Goal: Information Seeking & Learning: Learn about a topic

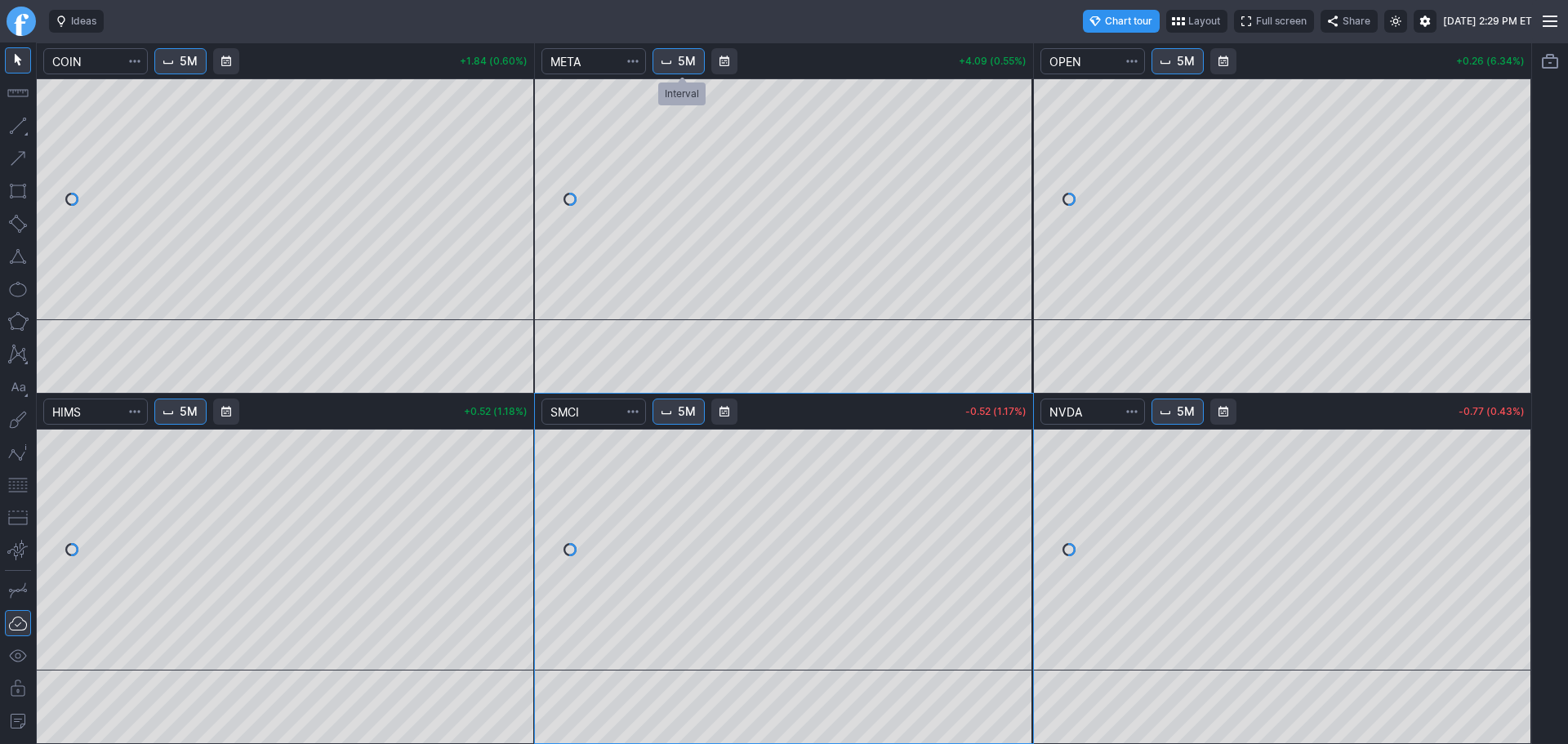
click at [694, 54] on span "5M" at bounding box center [687, 62] width 18 height 17
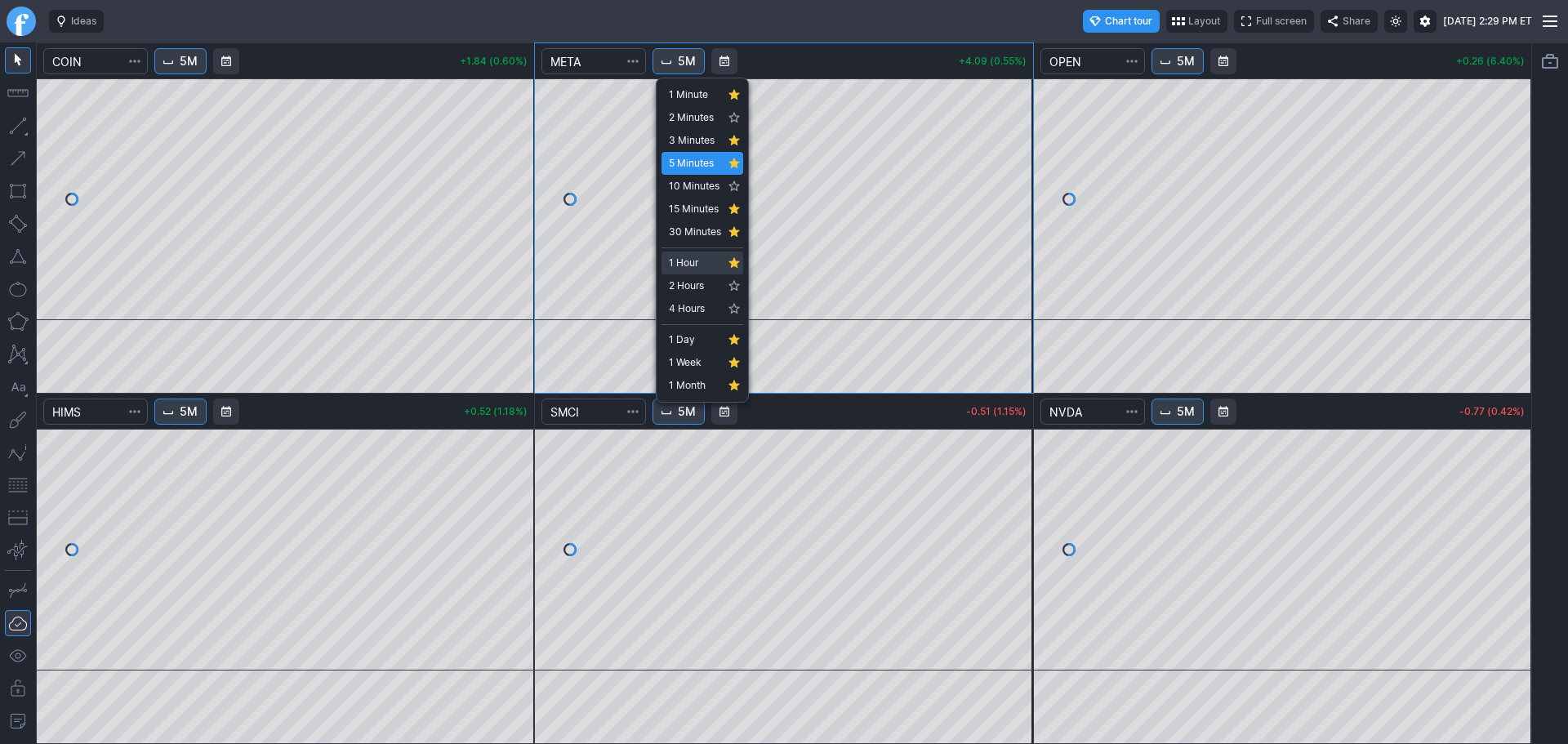
click at [679, 266] on span "1 Hour" at bounding box center [694, 264] width 53 height 17
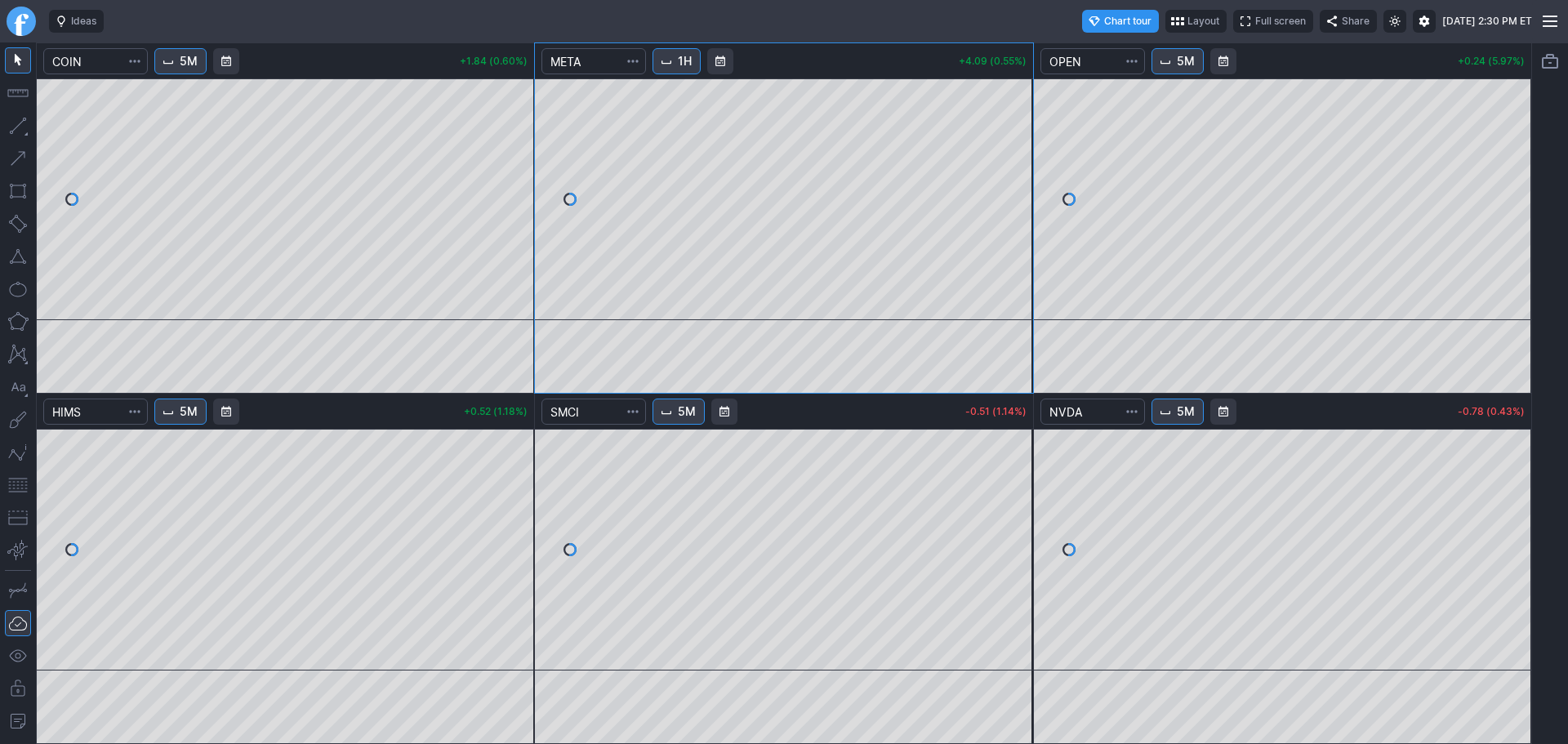
click at [692, 58] on span "1H" at bounding box center [684, 62] width 14 height 17
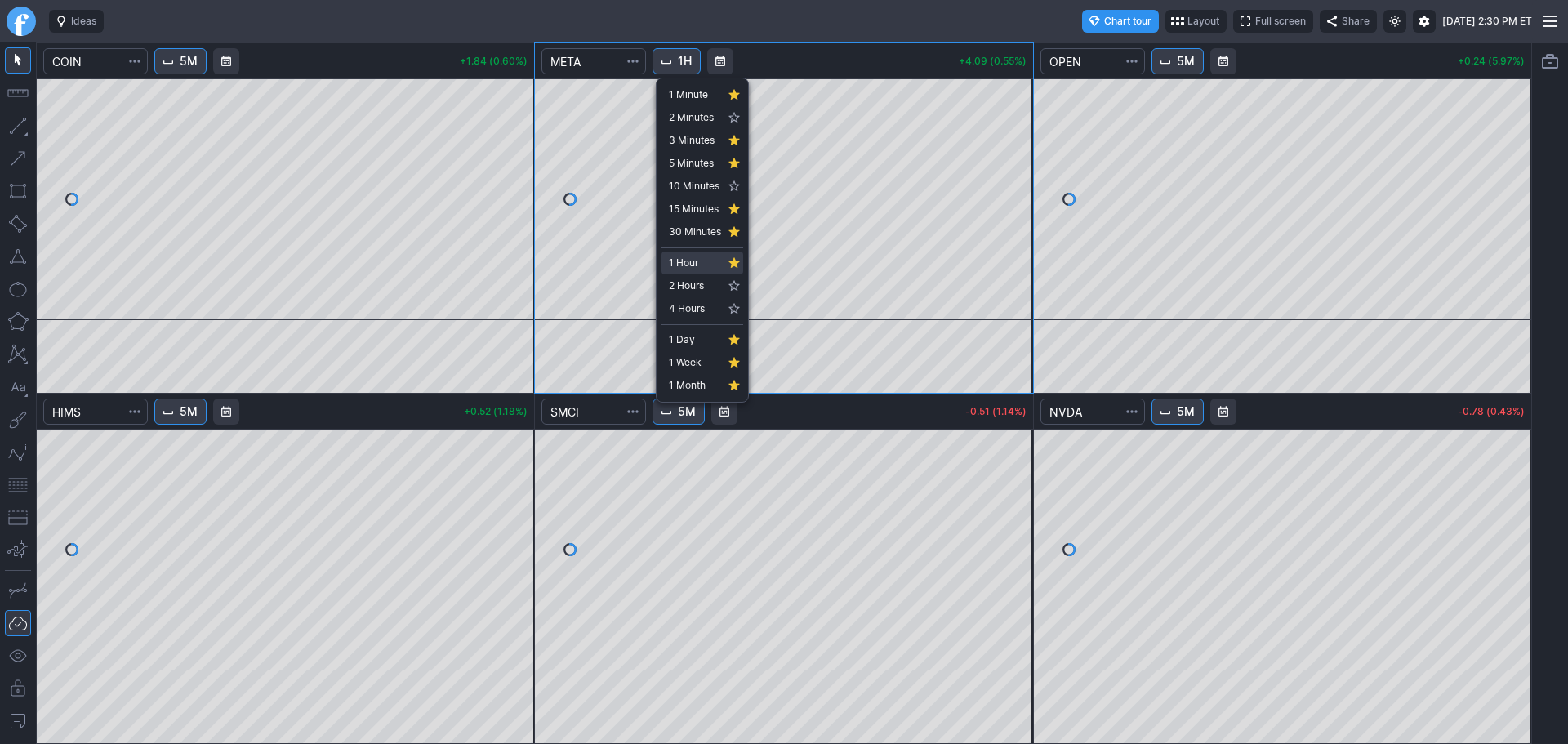
click at [688, 268] on span "1 Hour" at bounding box center [694, 264] width 53 height 17
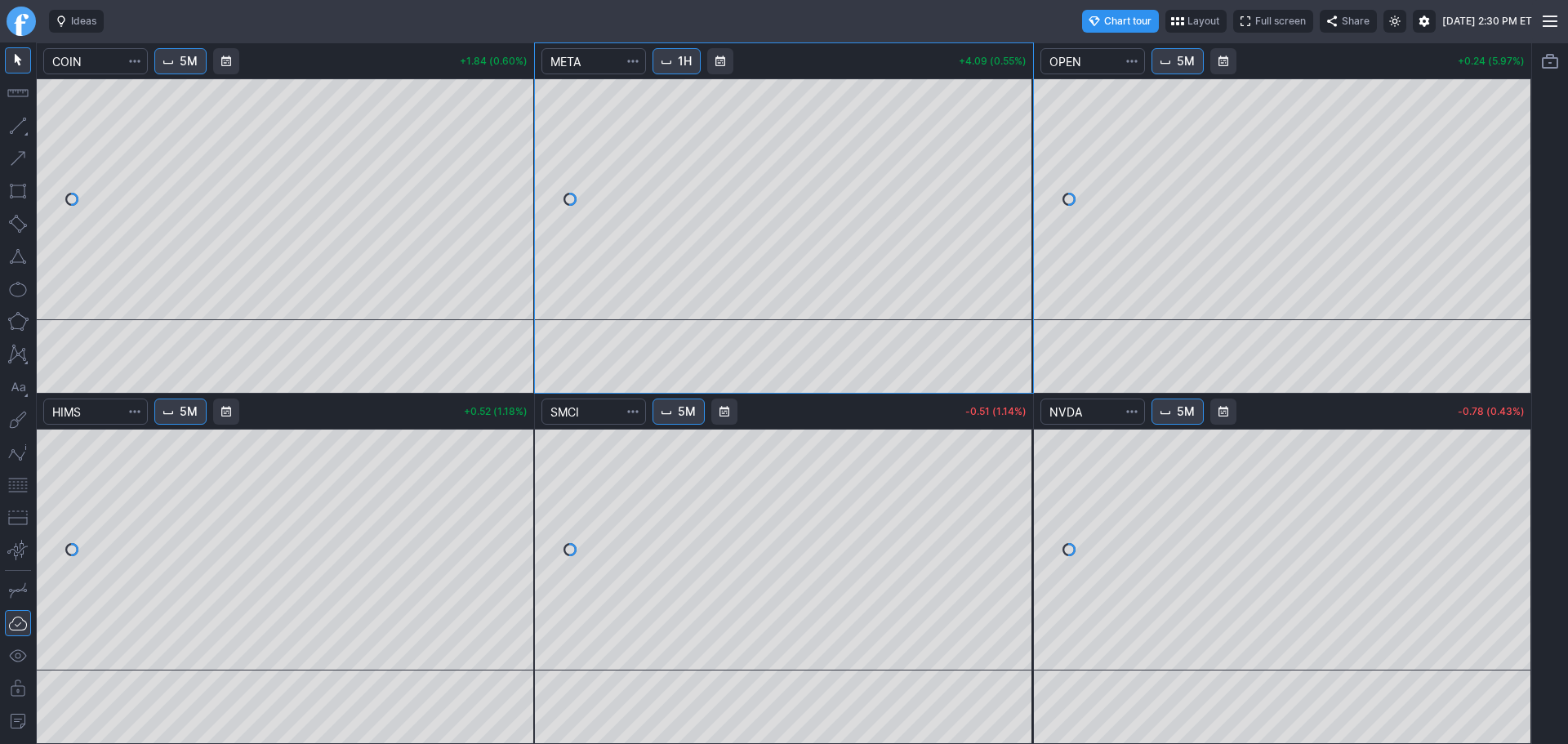
click at [679, 329] on body "Ideas Chart tour Layout Full screen Share Thu AUG 28 2025 2:30 PM ET 5M +1.84 (…" at bounding box center [784, 372] width 1568 height 744
click at [670, 58] on span "Interval" at bounding box center [666, 62] width 13 height 13
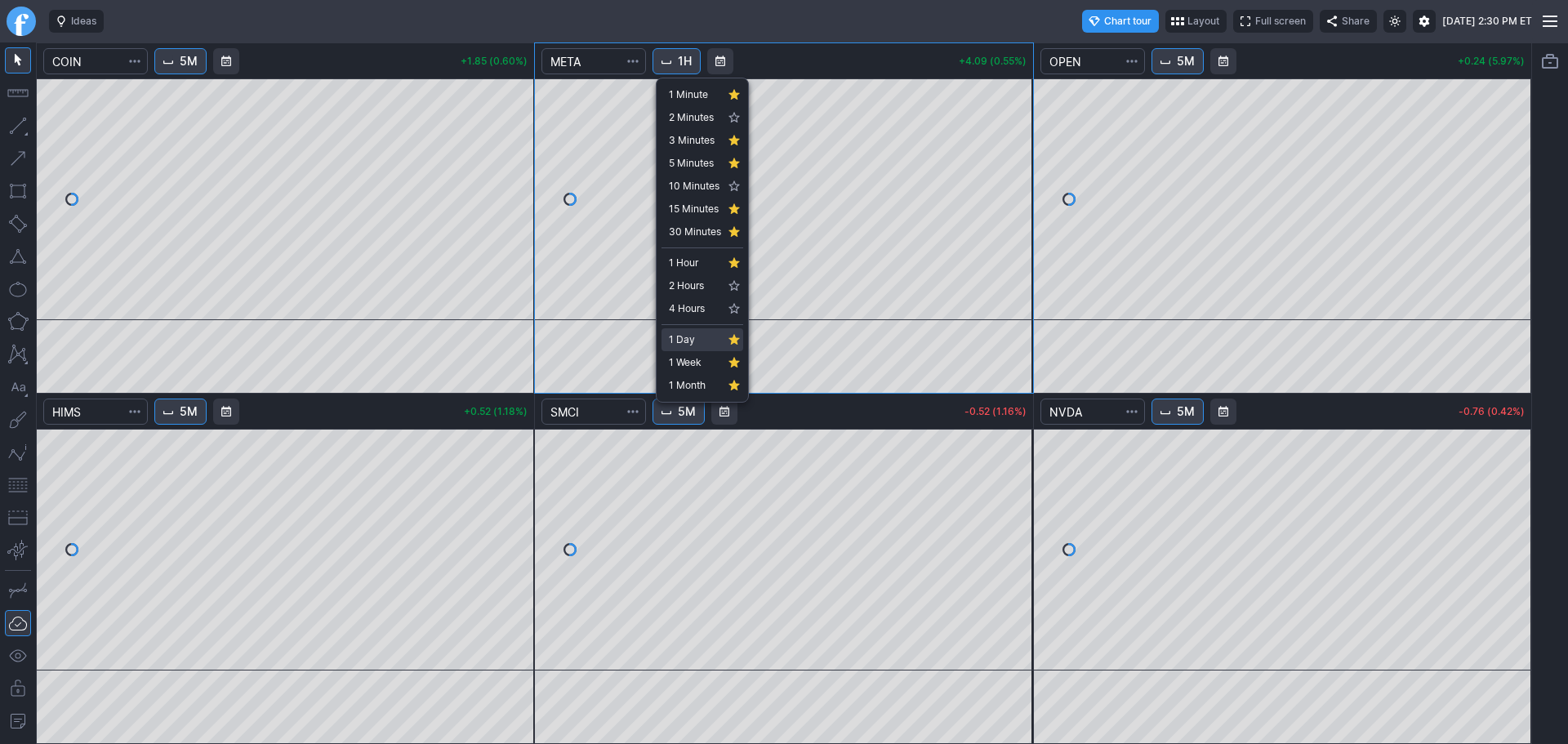
click at [682, 334] on span "1 Day" at bounding box center [694, 340] width 53 height 17
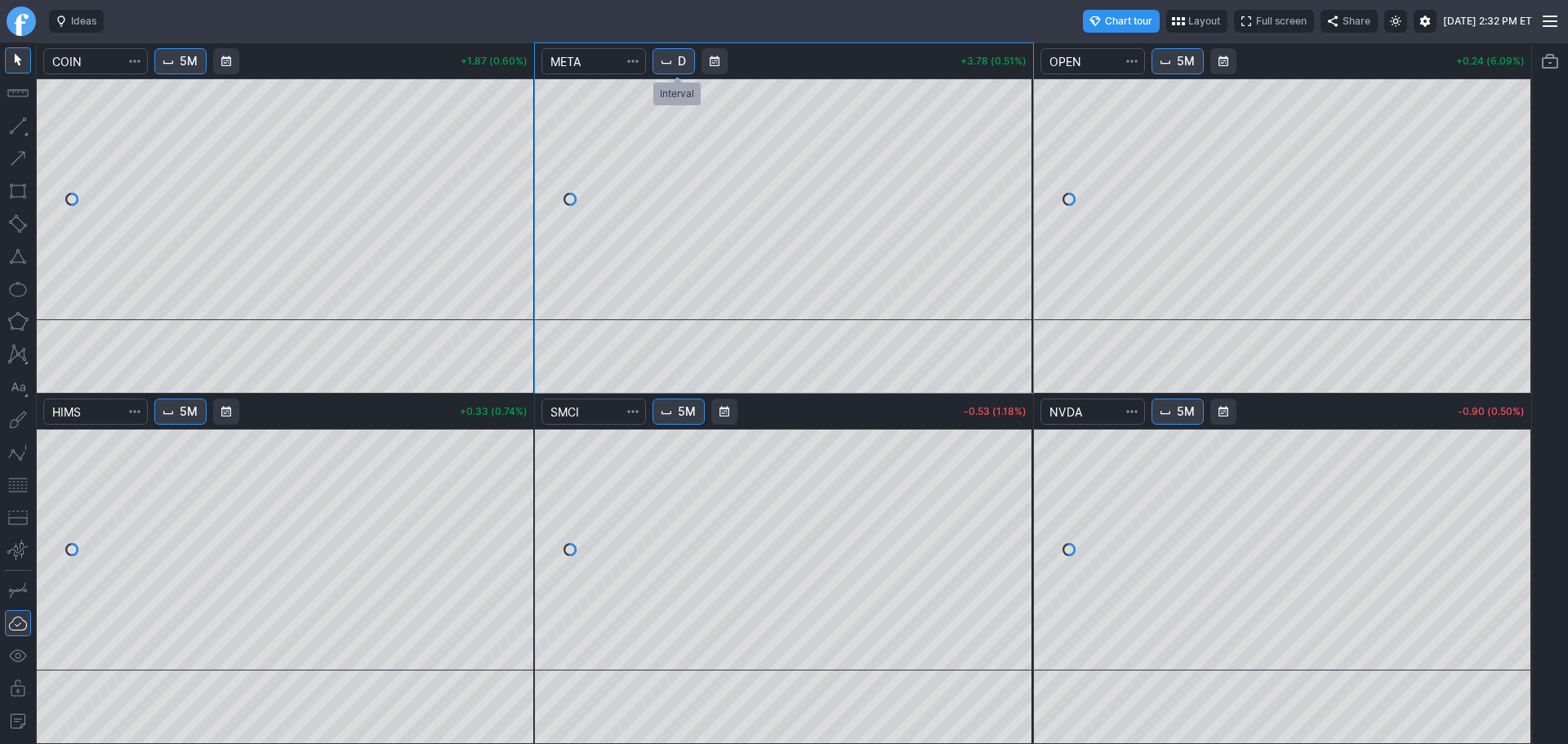
click at [669, 62] on span "Interval" at bounding box center [666, 62] width 13 height 13
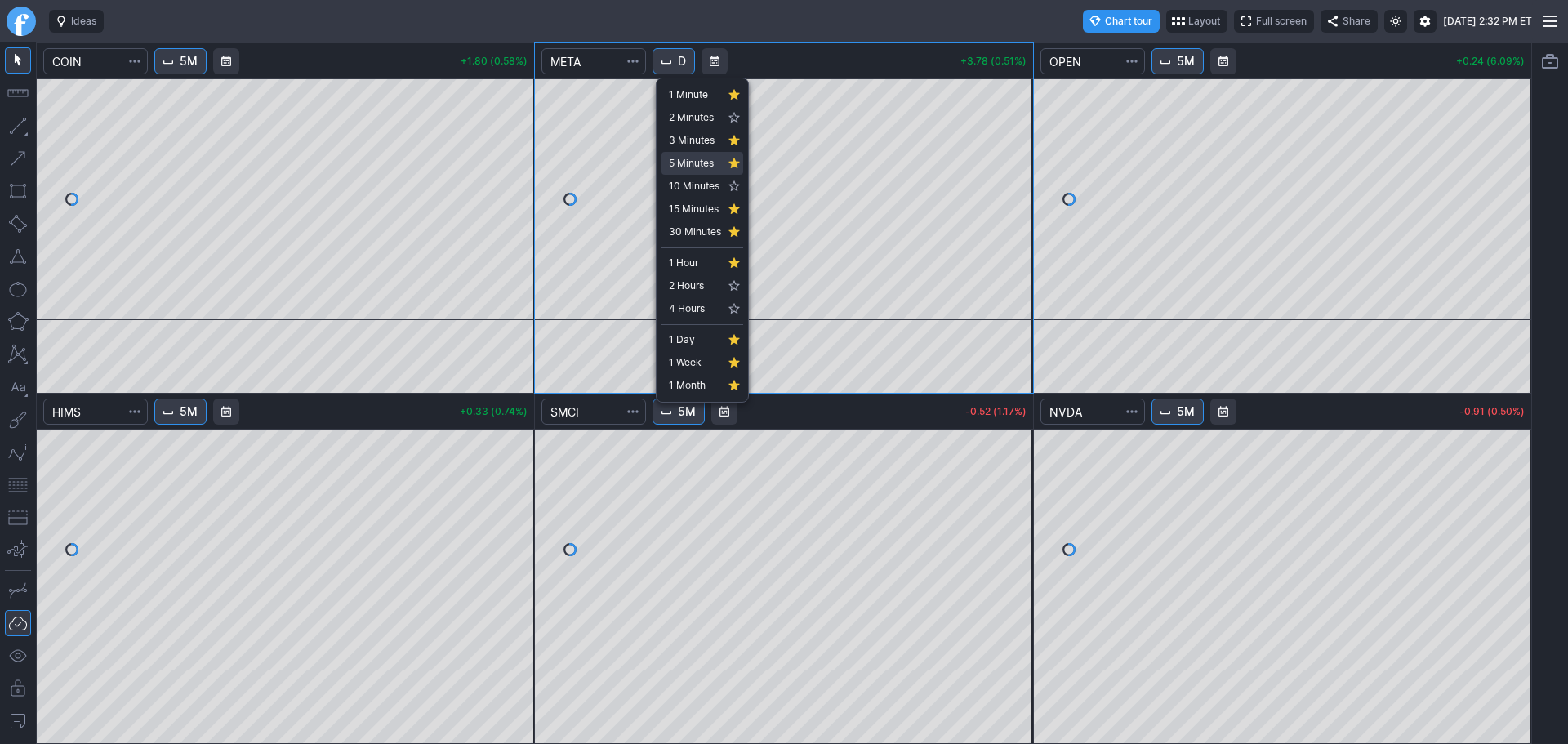
click at [696, 166] on span "5 Minutes" at bounding box center [694, 163] width 53 height 17
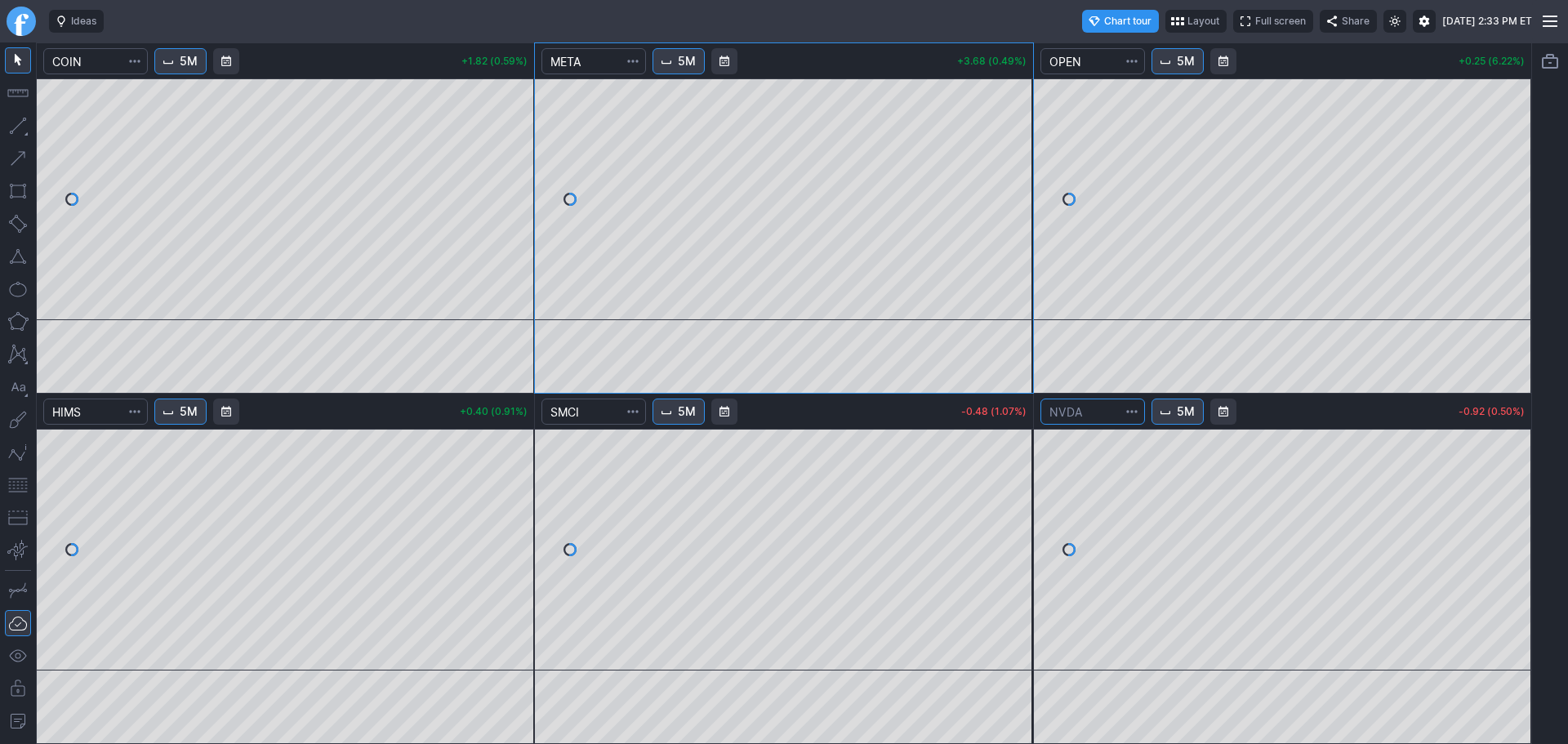
click at [1080, 410] on input "Search" at bounding box center [1092, 411] width 104 height 26
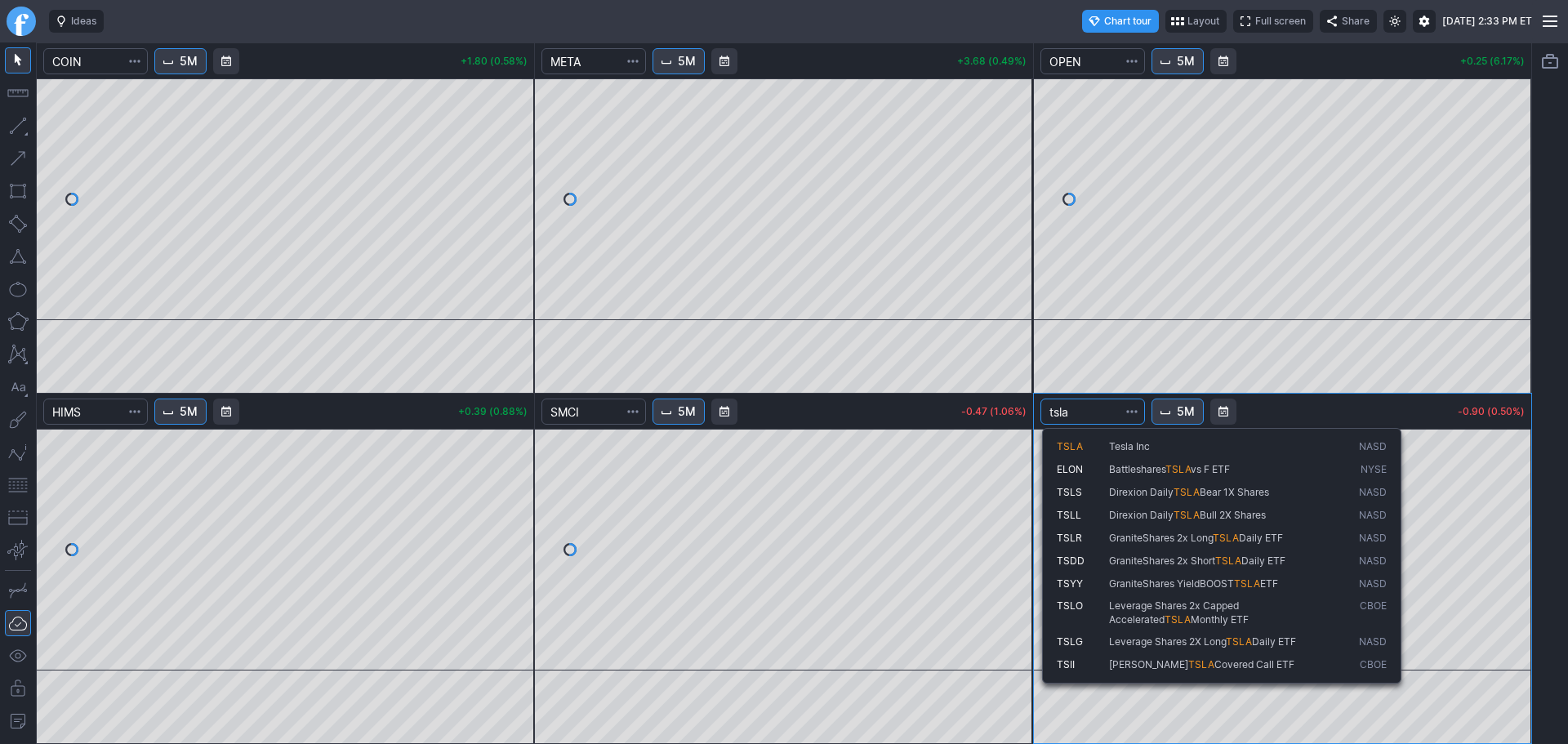
type input "tsla"
click at [1141, 440] on span "Tesla Inc" at bounding box center [1129, 446] width 41 height 13
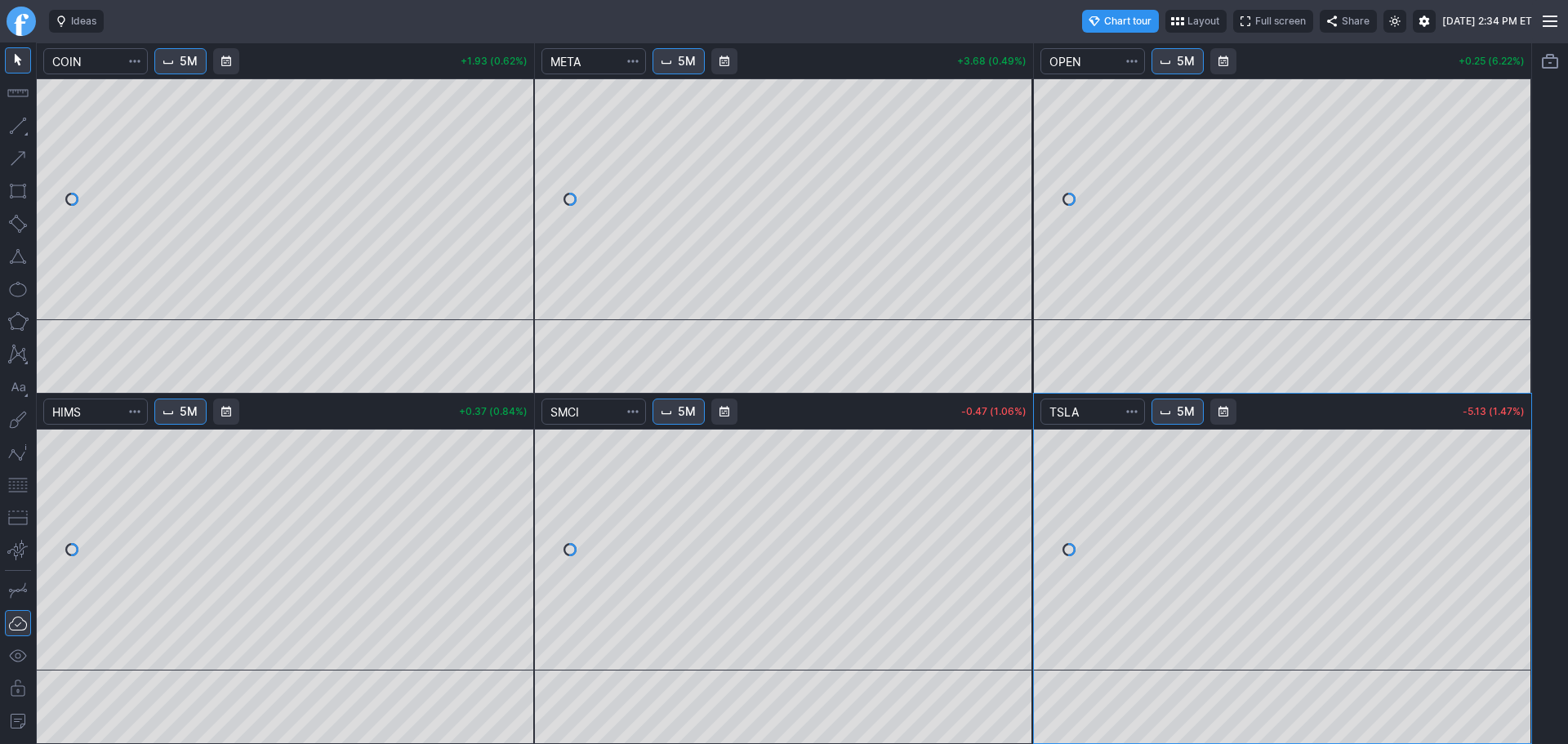
click at [1180, 410] on span "5M" at bounding box center [1186, 412] width 18 height 17
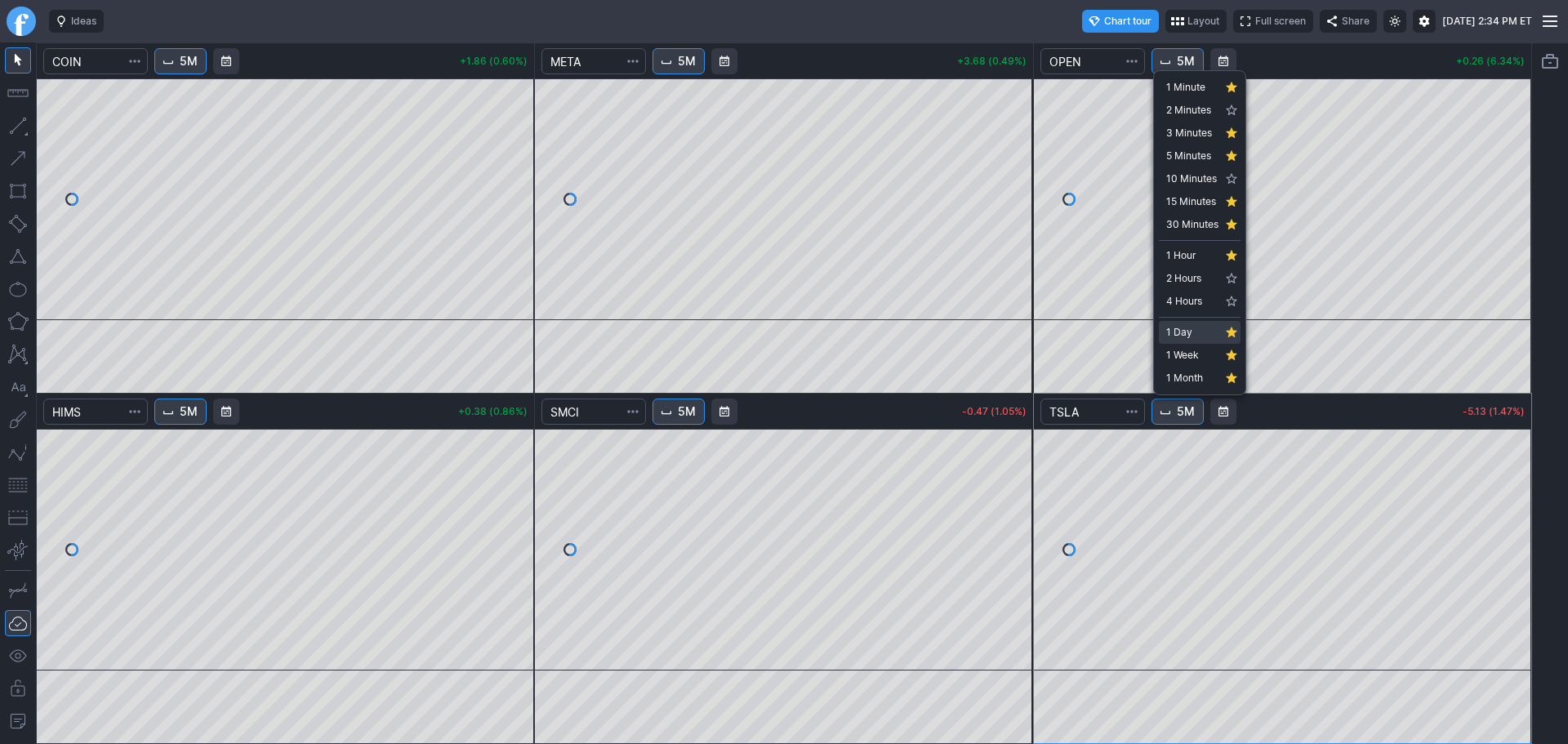
click at [1195, 331] on span "1 Day" at bounding box center [1192, 333] width 53 height 17
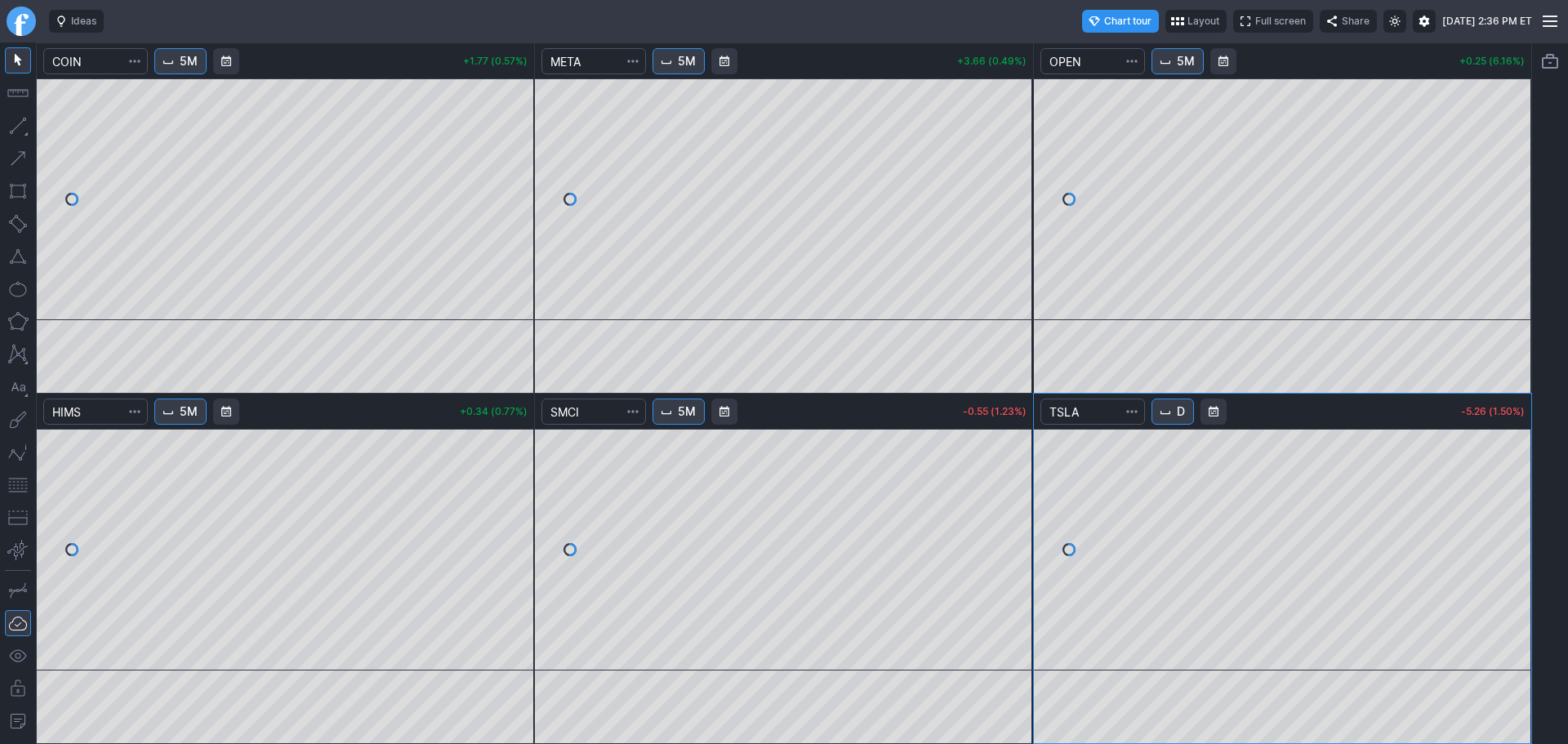
click at [2, 26] on div at bounding box center [21, 21] width 43 height 43
click at [20, 20] on link "Finviz.com" at bounding box center [21, 21] width 29 height 29
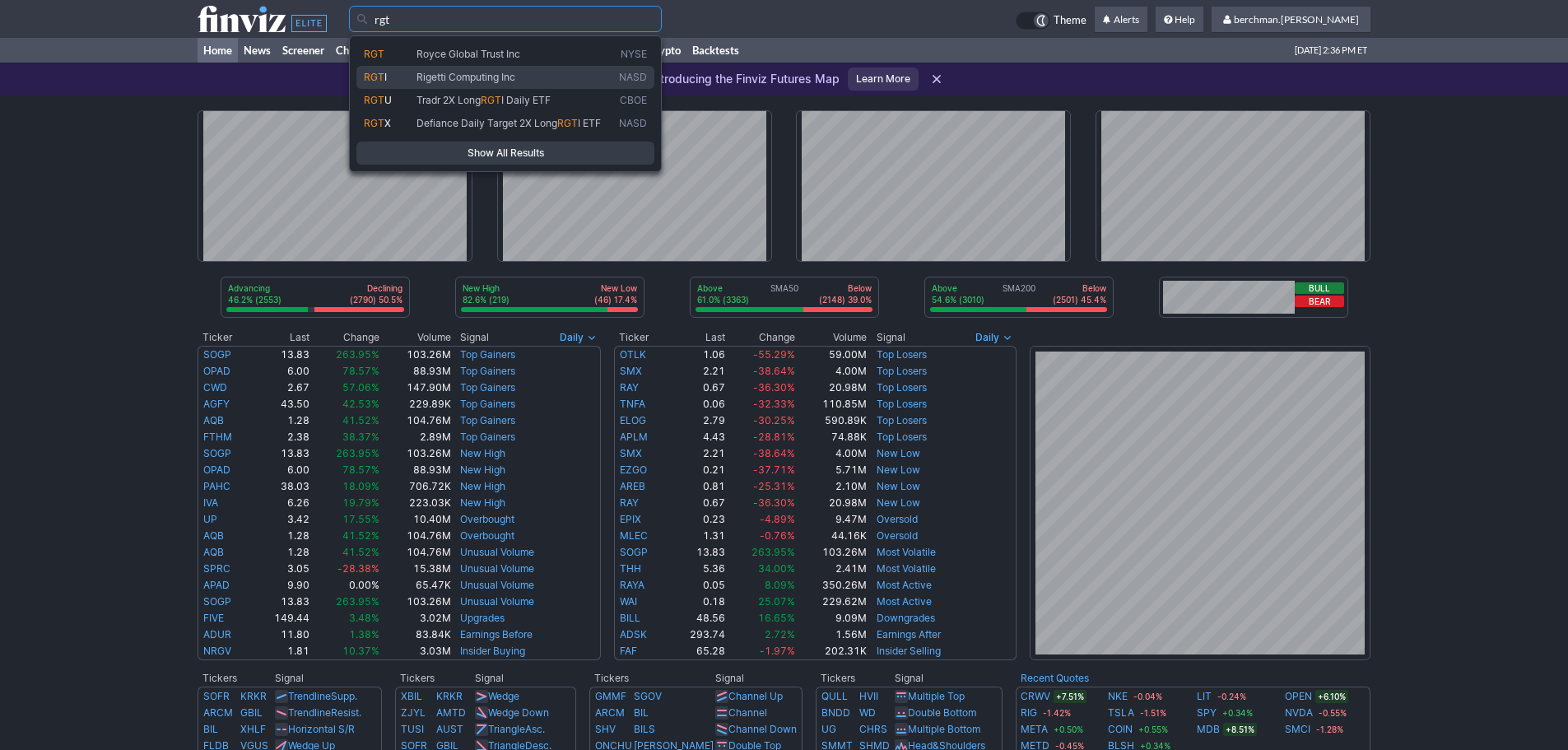
click at [553, 77] on span "Rigetti Computing Inc" at bounding box center [514, 77] width 203 height 14
type input "RGTI"
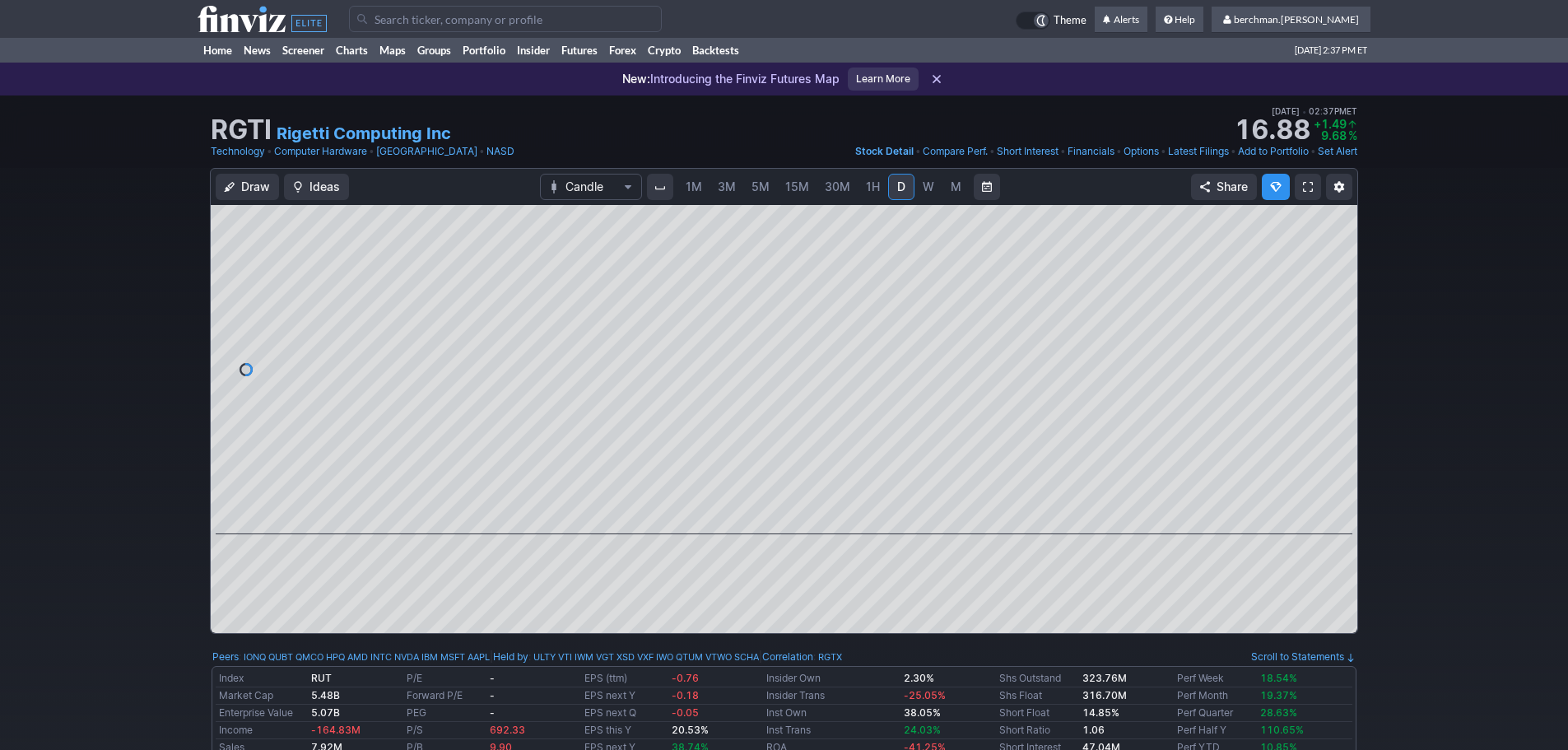
click at [534, 121] on div "RGTI Rigetti Computing Inc Last Close [DATE] • 02:36PM ET 16.92 Dollar change +…" at bounding box center [784, 121] width 1147 height 36
click at [349, 45] on link "Charts" at bounding box center [352, 50] width 44 height 24
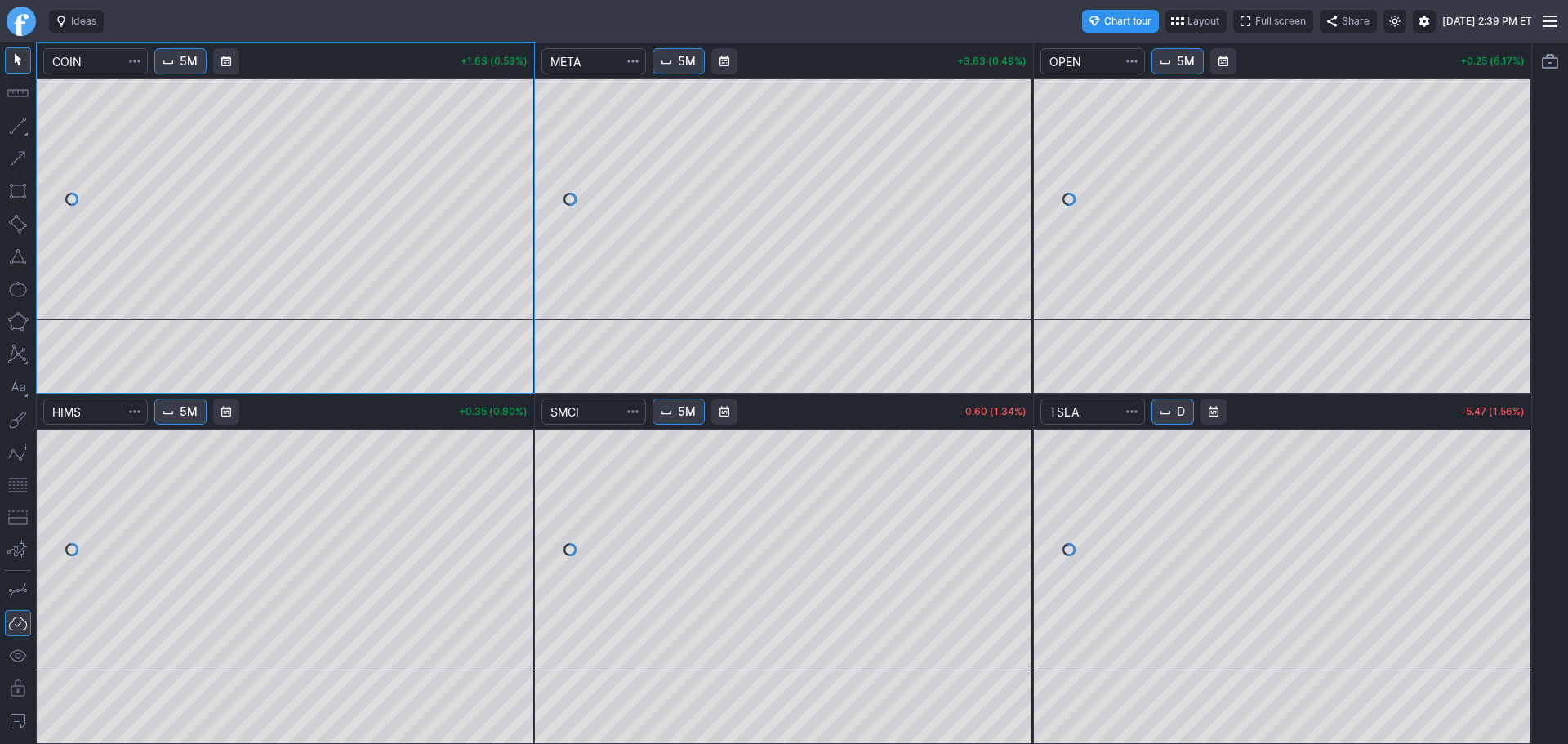
click at [1170, 415] on span "Interval" at bounding box center [1165, 412] width 13 height 13
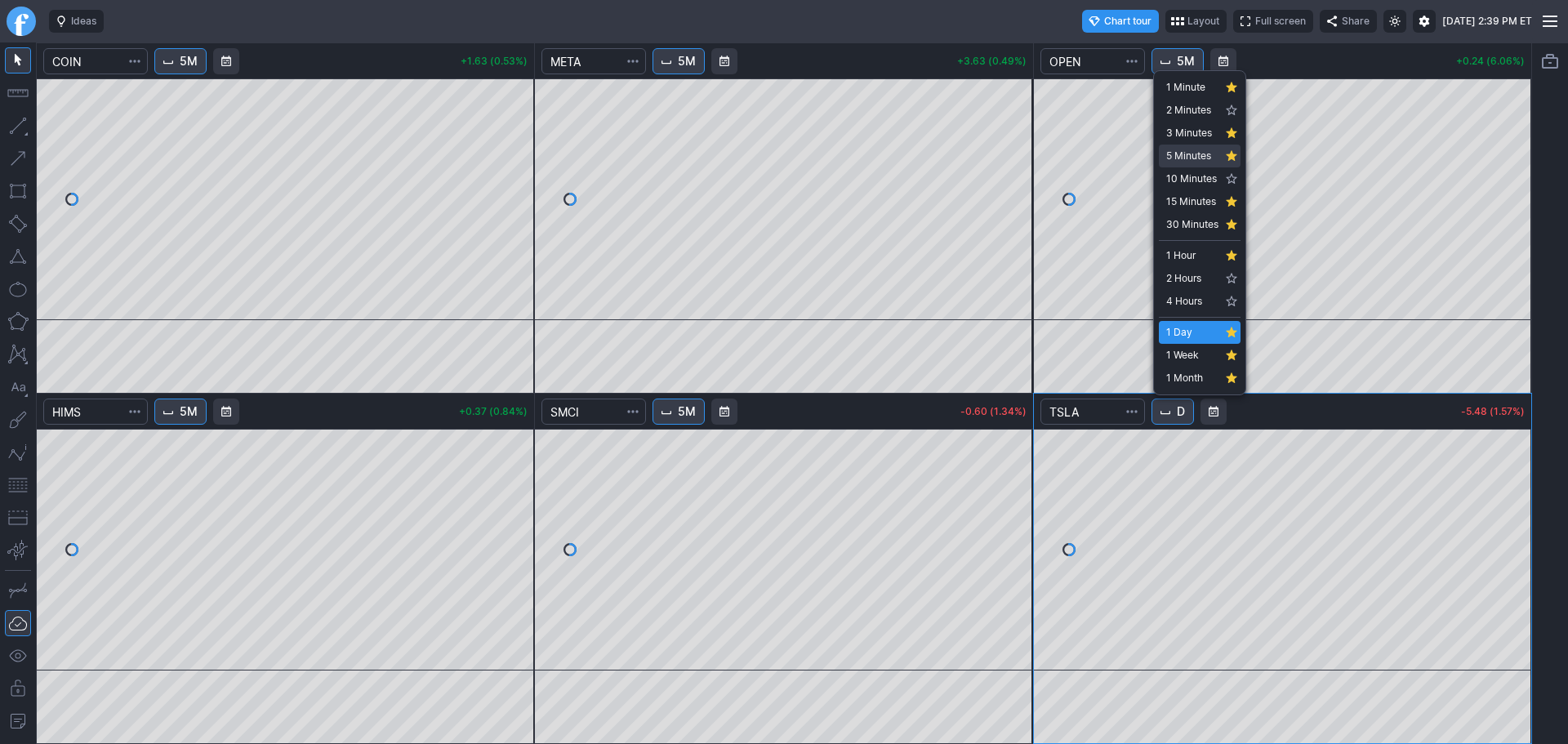
click at [1195, 153] on span "5 Minutes" at bounding box center [1192, 156] width 53 height 17
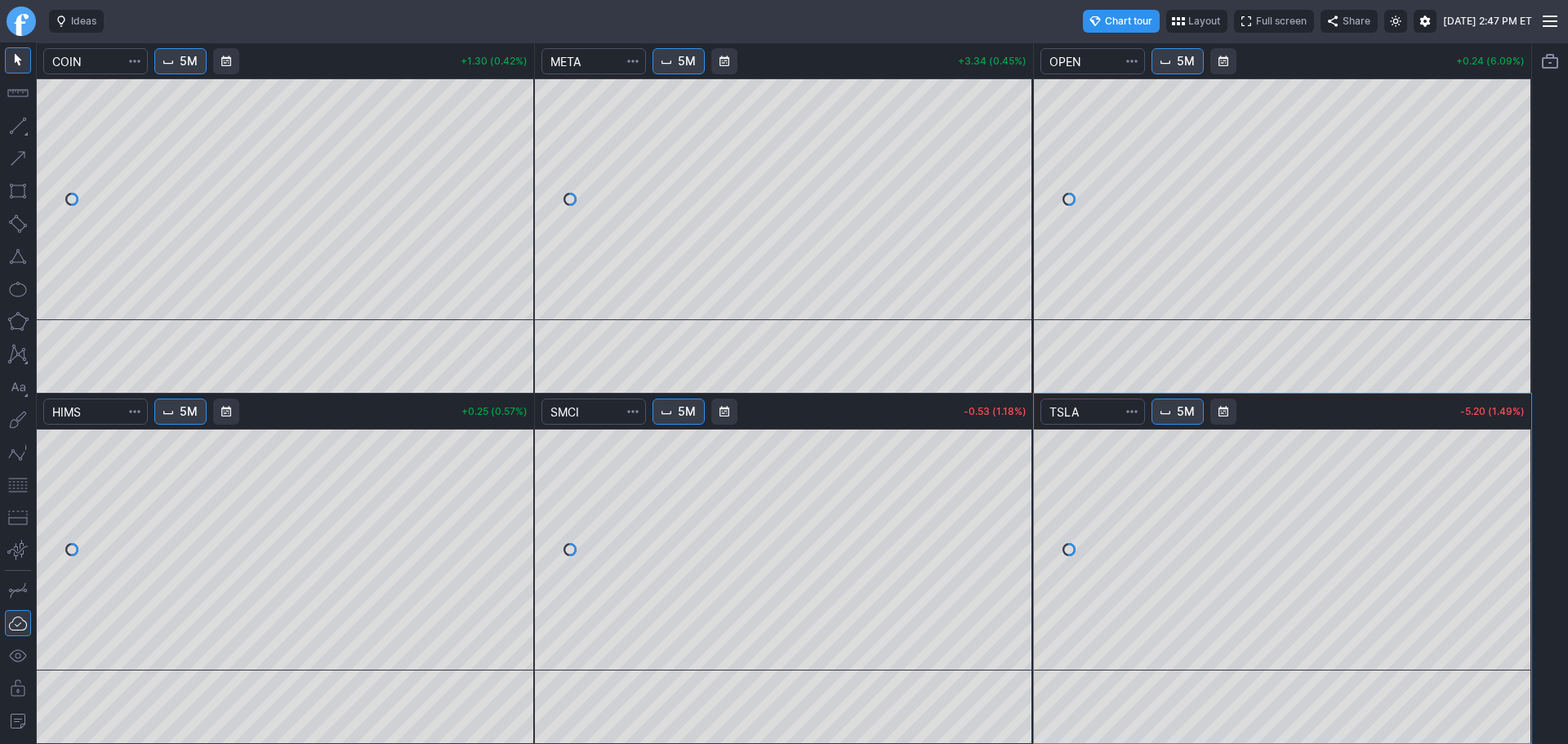
click at [1191, 63] on span "5M" at bounding box center [1186, 62] width 18 height 17
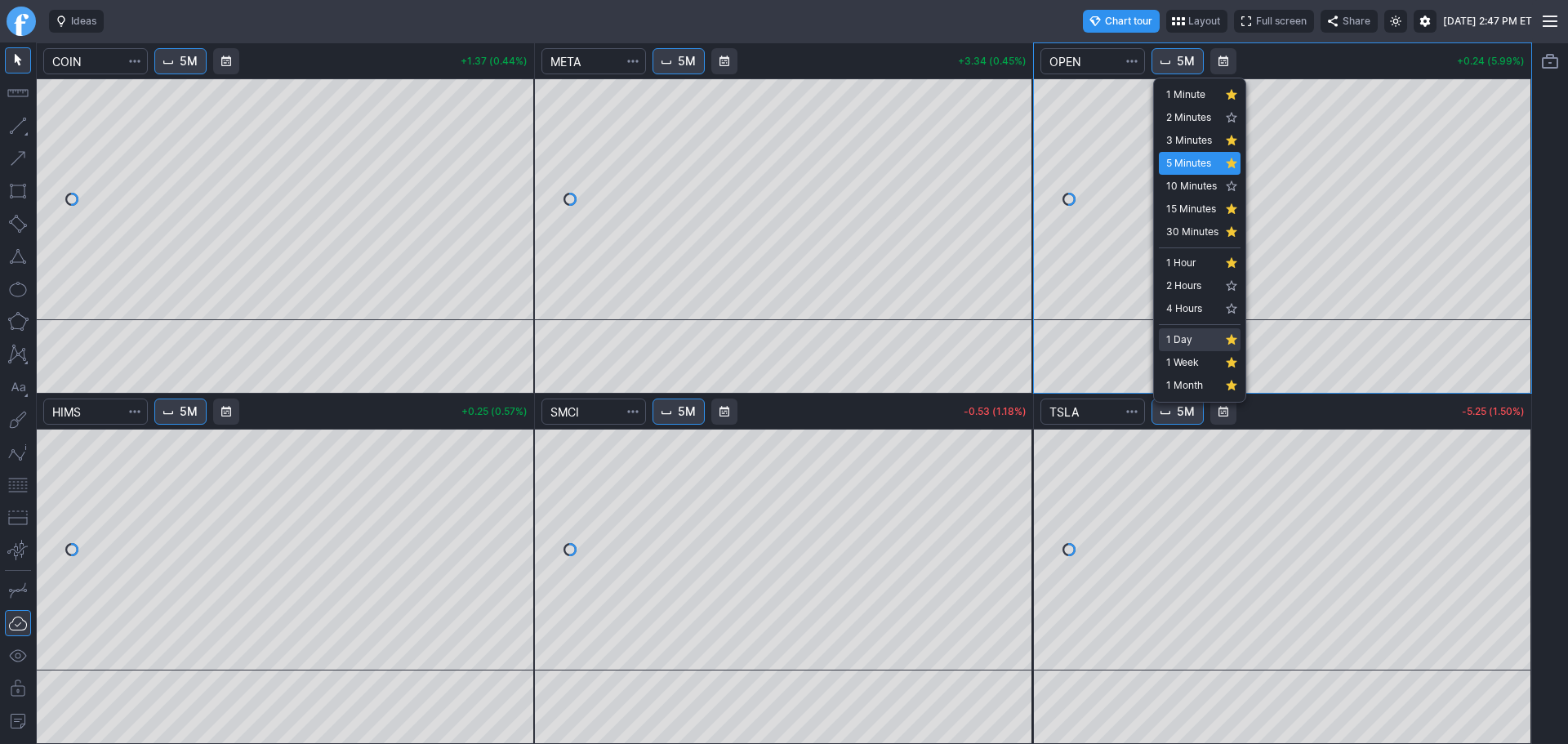
click at [1192, 339] on span "1 Day" at bounding box center [1192, 340] width 53 height 17
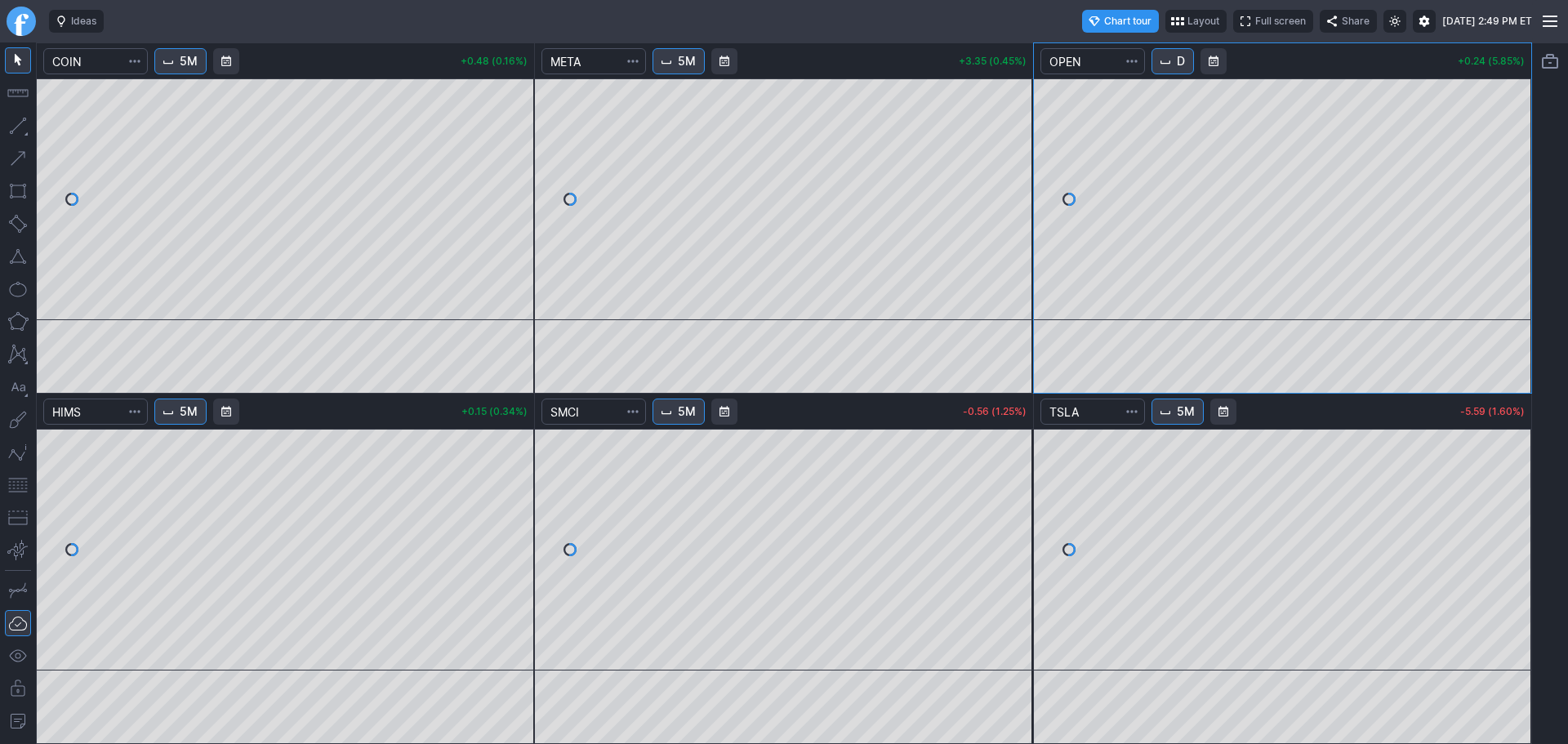
click at [1167, 63] on span "Interval" at bounding box center [1165, 62] width 13 height 13
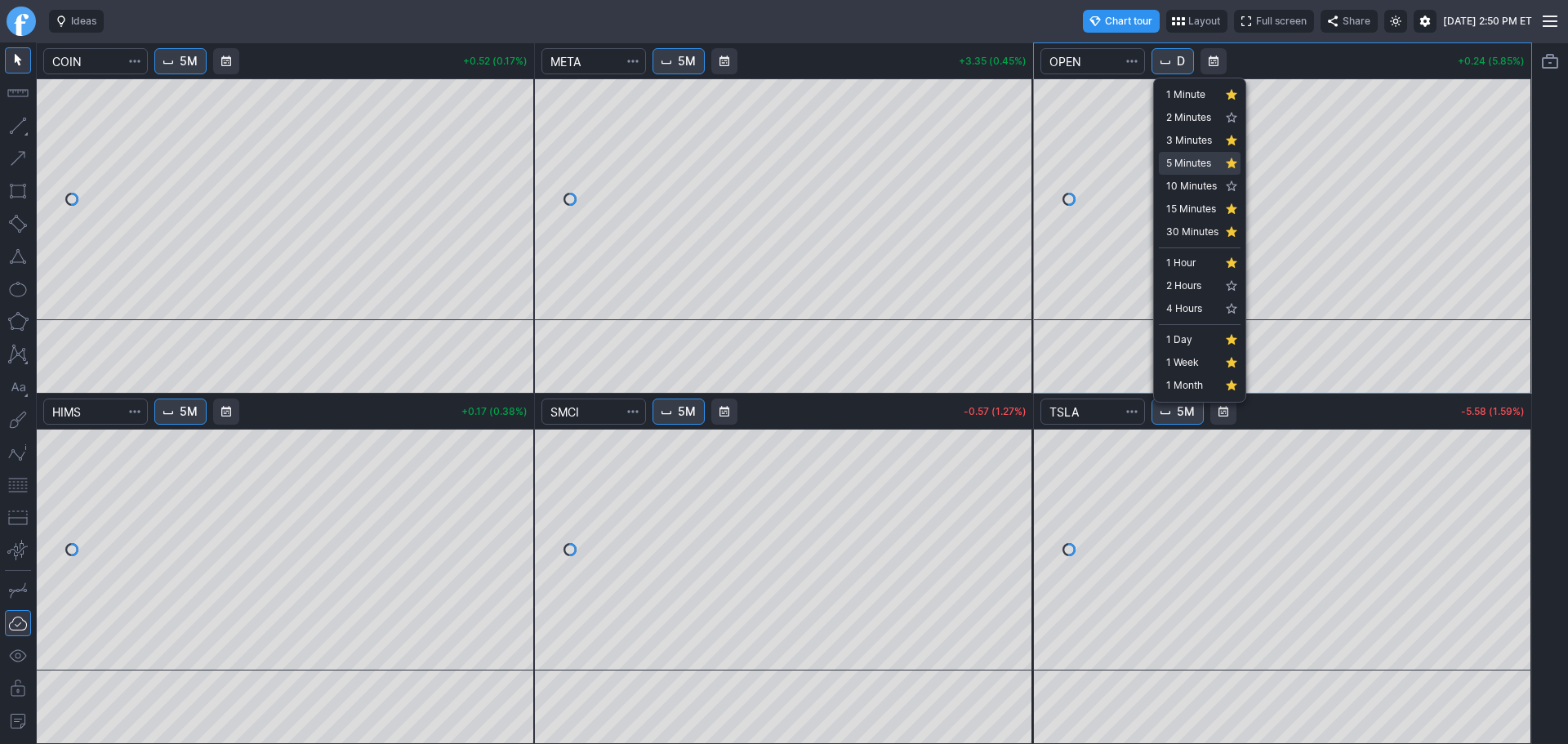
click at [1189, 159] on span "5 Minutes" at bounding box center [1192, 163] width 53 height 17
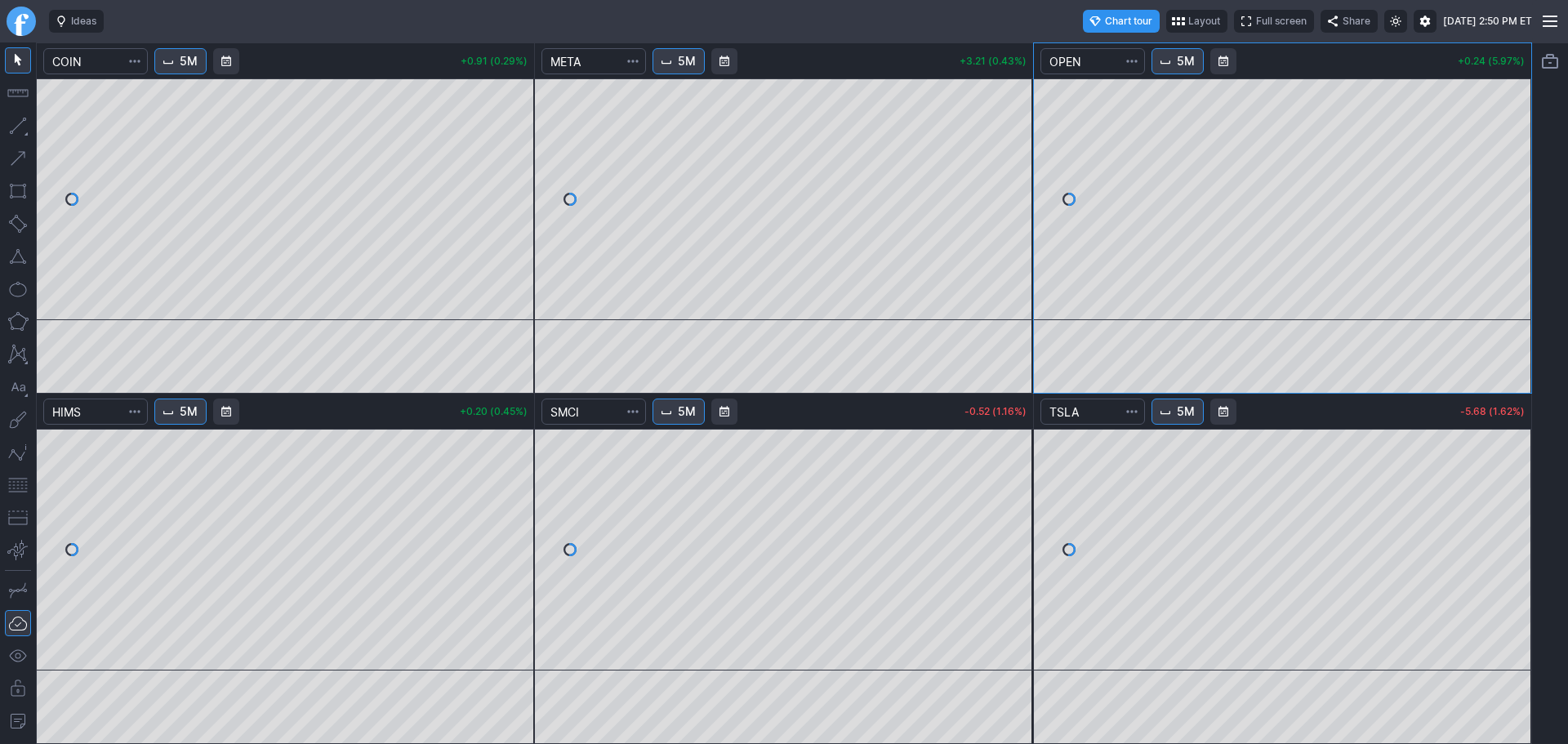
click at [21, 15] on link "Finviz.com" at bounding box center [21, 21] width 29 height 29
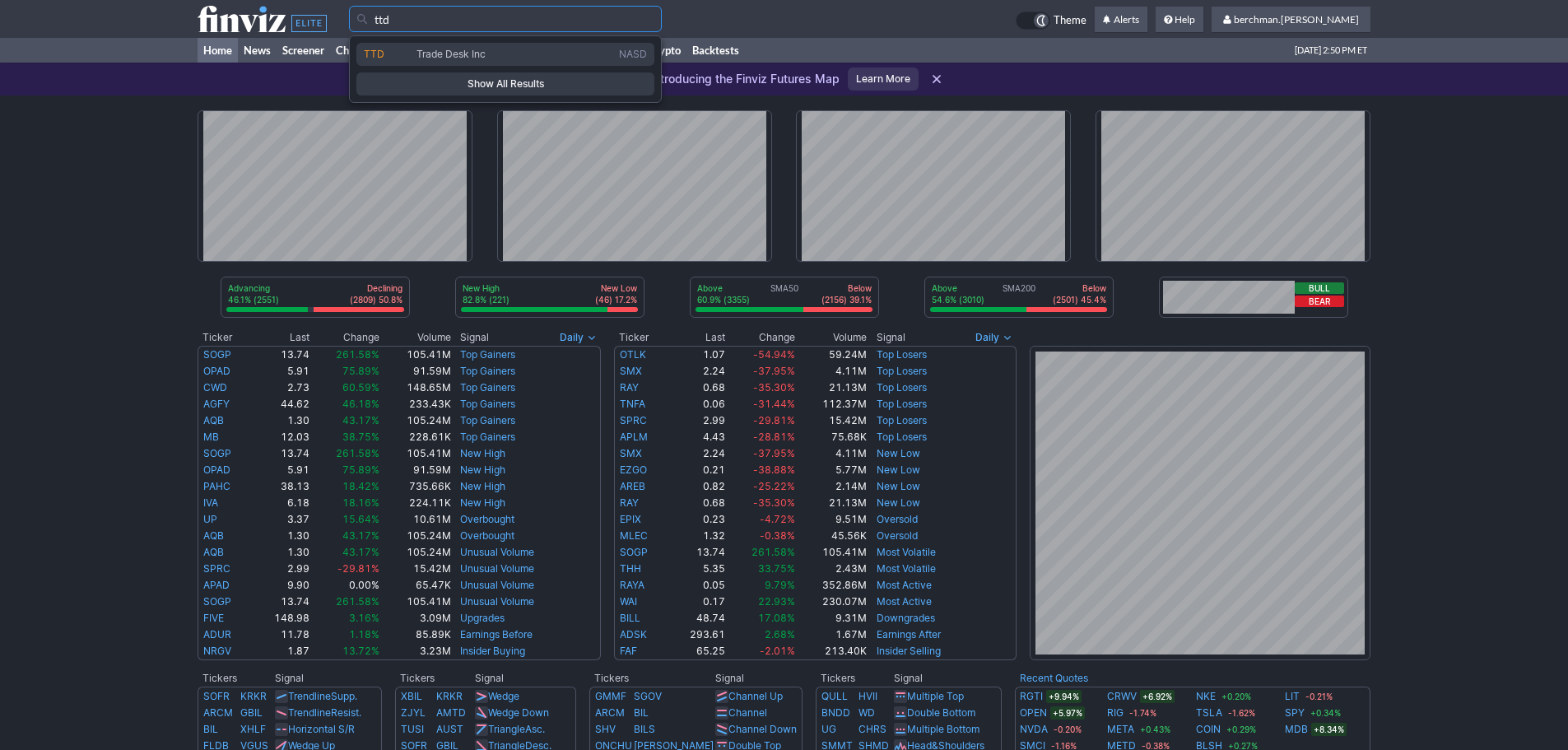
click at [576, 61] on span "Trade Desk Inc" at bounding box center [514, 55] width 203 height 14
type input "TTD"
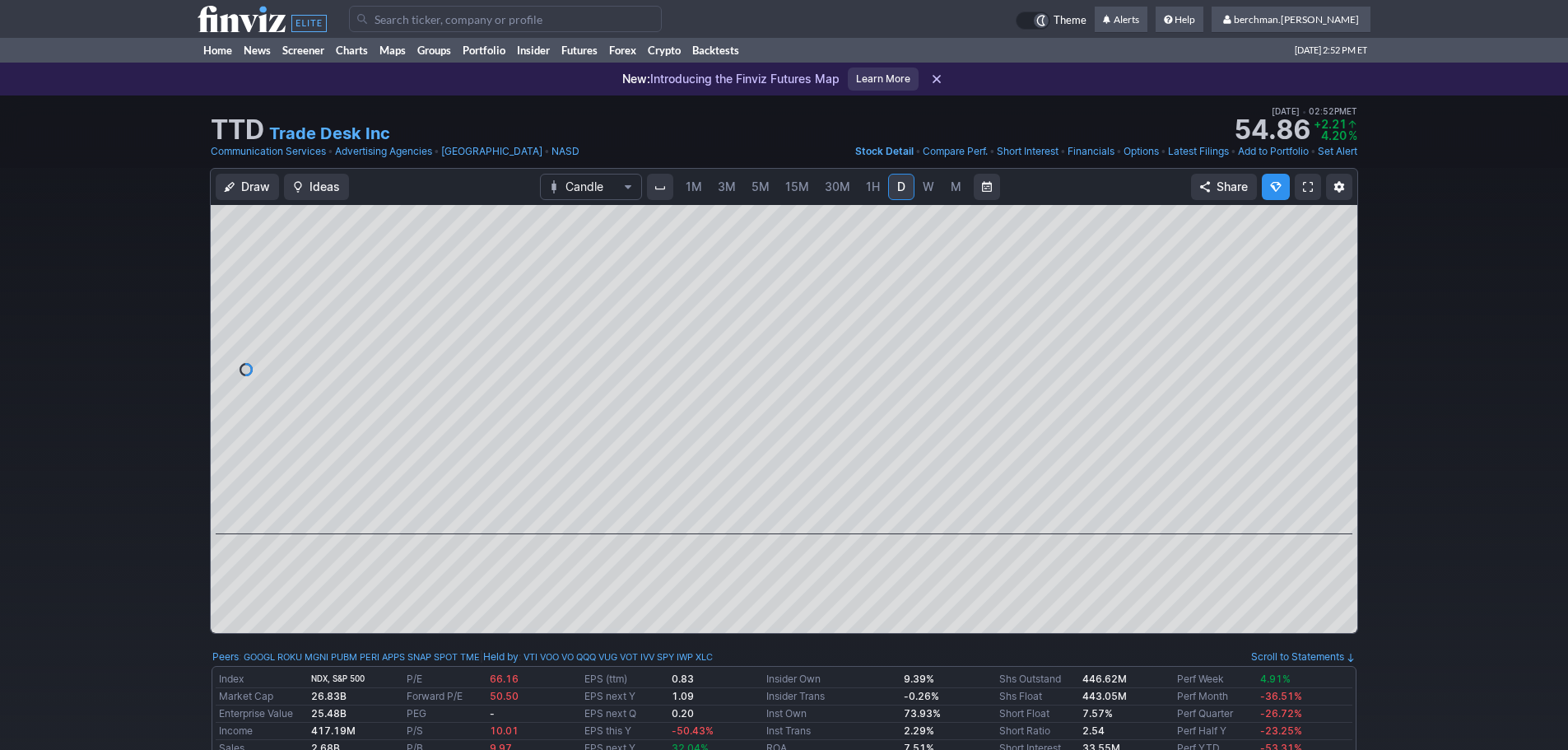
click at [763, 188] on span "5M" at bounding box center [760, 187] width 18 height 14
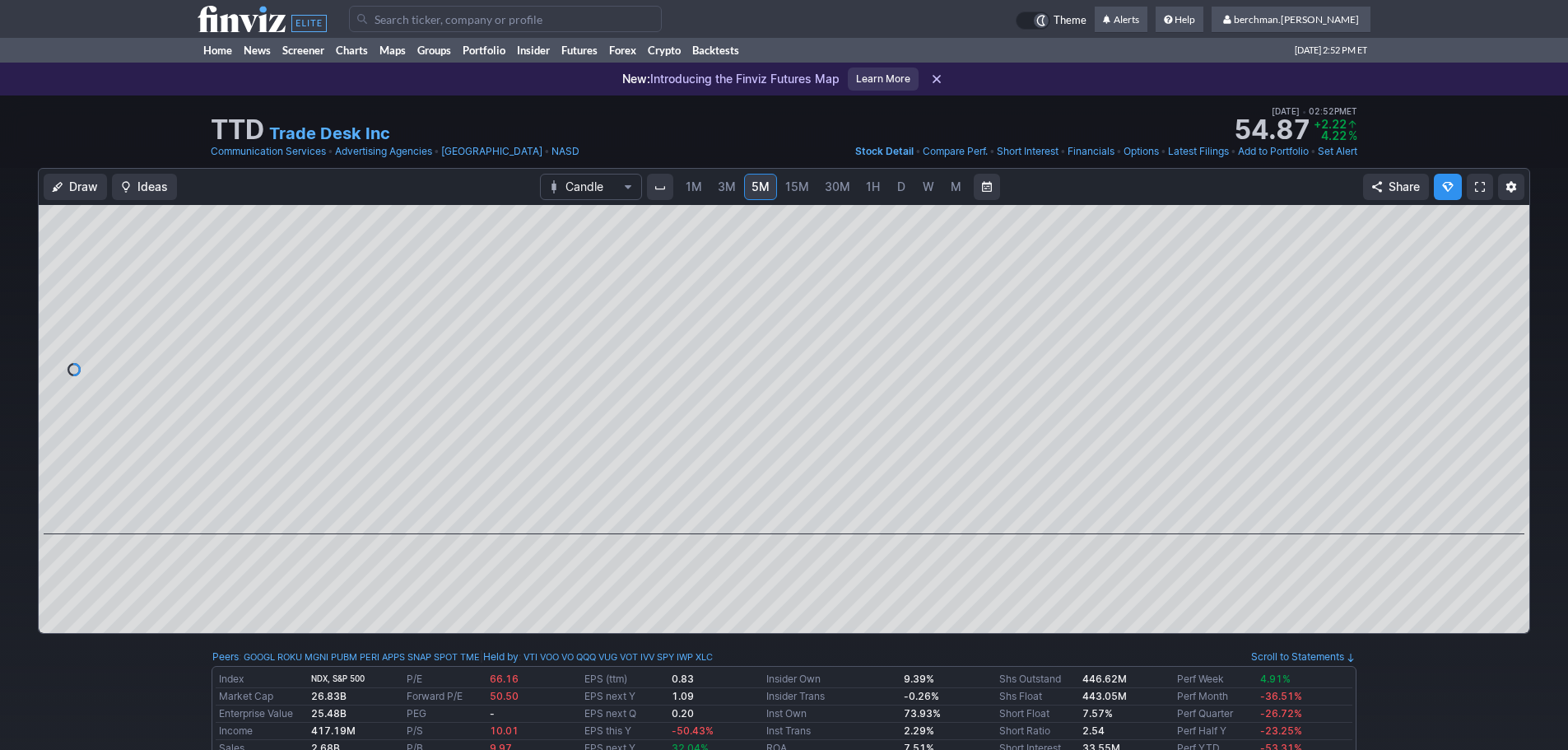
click at [904, 182] on span "D" at bounding box center [902, 188] width 12 height 17
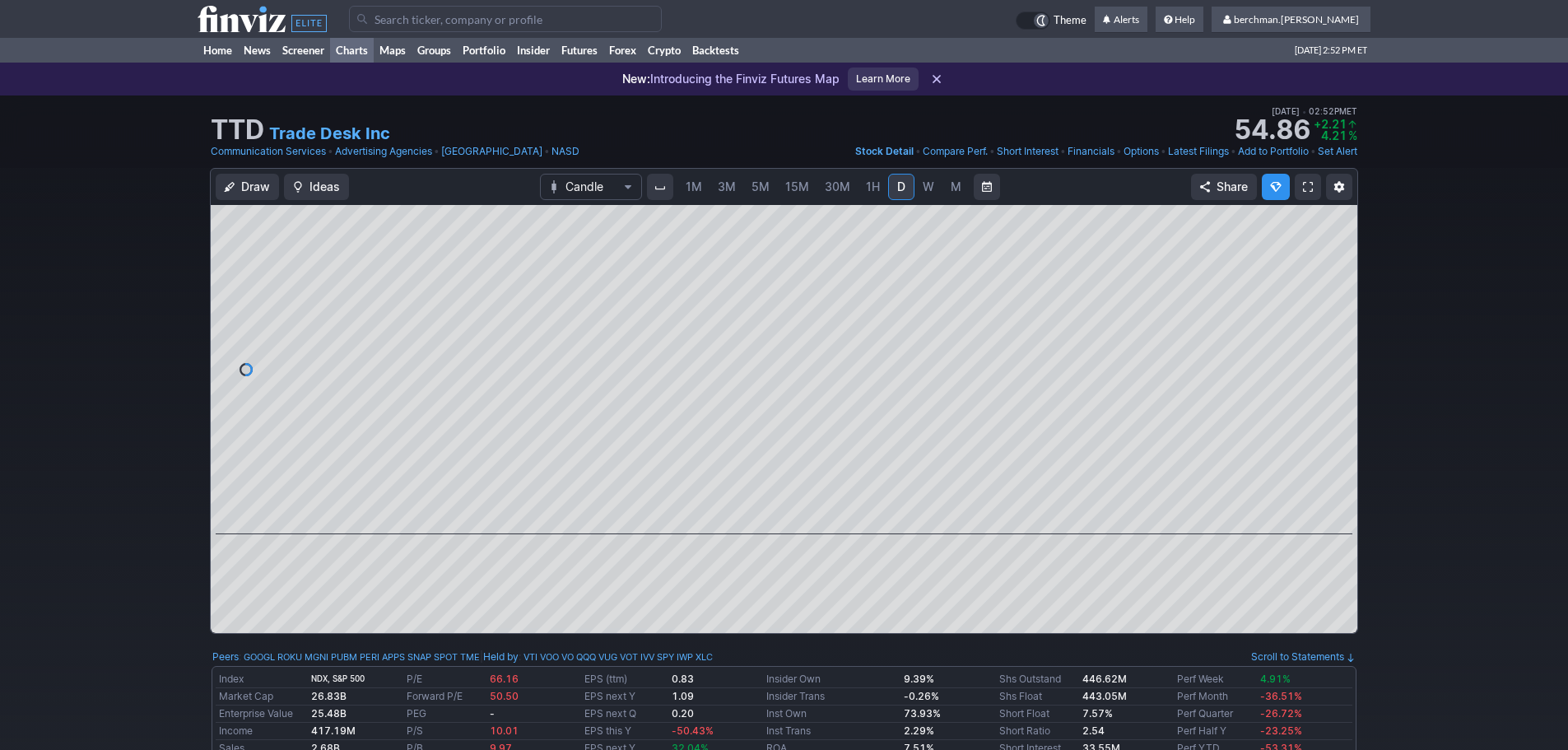
click at [363, 50] on link "Charts" at bounding box center [352, 50] width 44 height 24
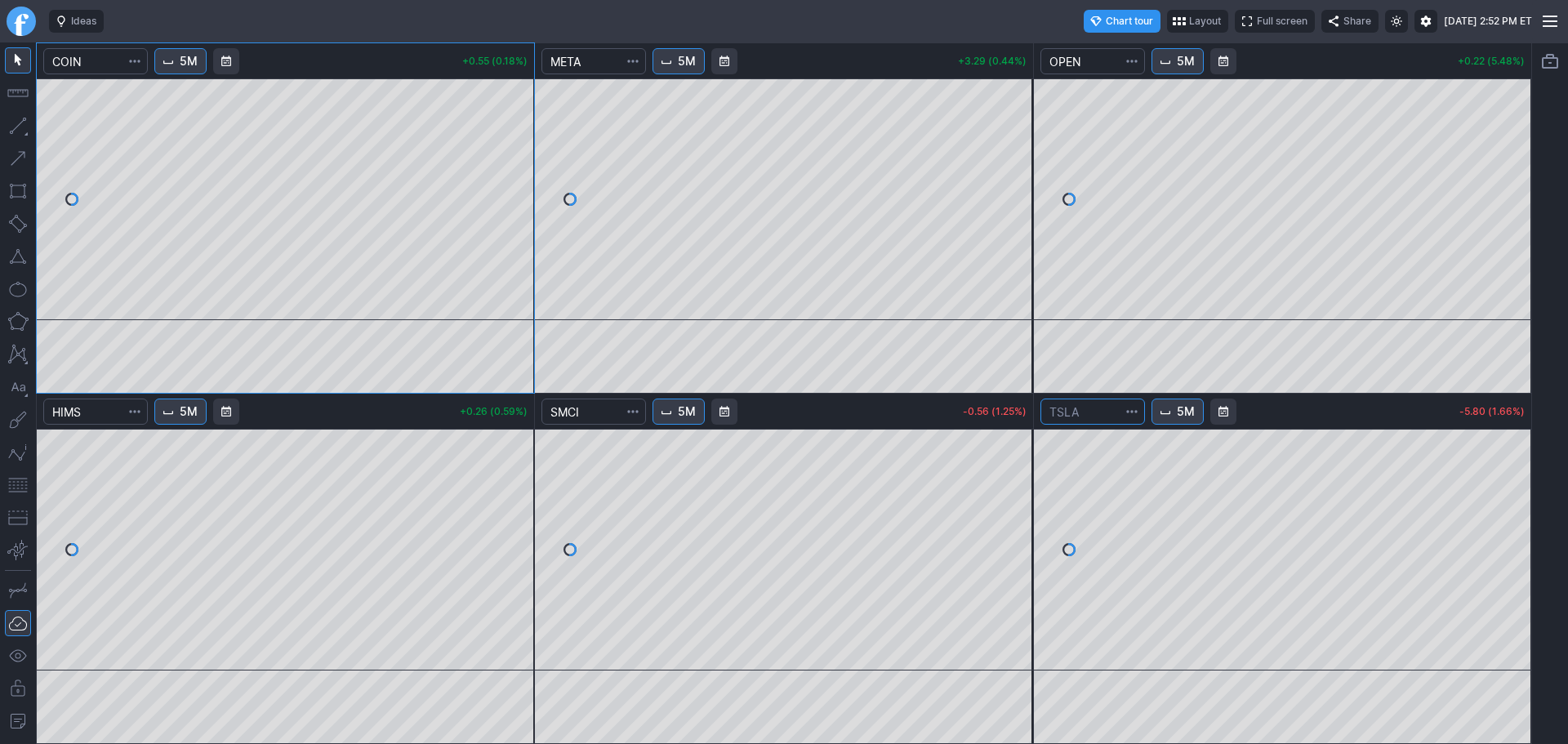
click at [1084, 414] on input "Search" at bounding box center [1092, 411] width 104 height 26
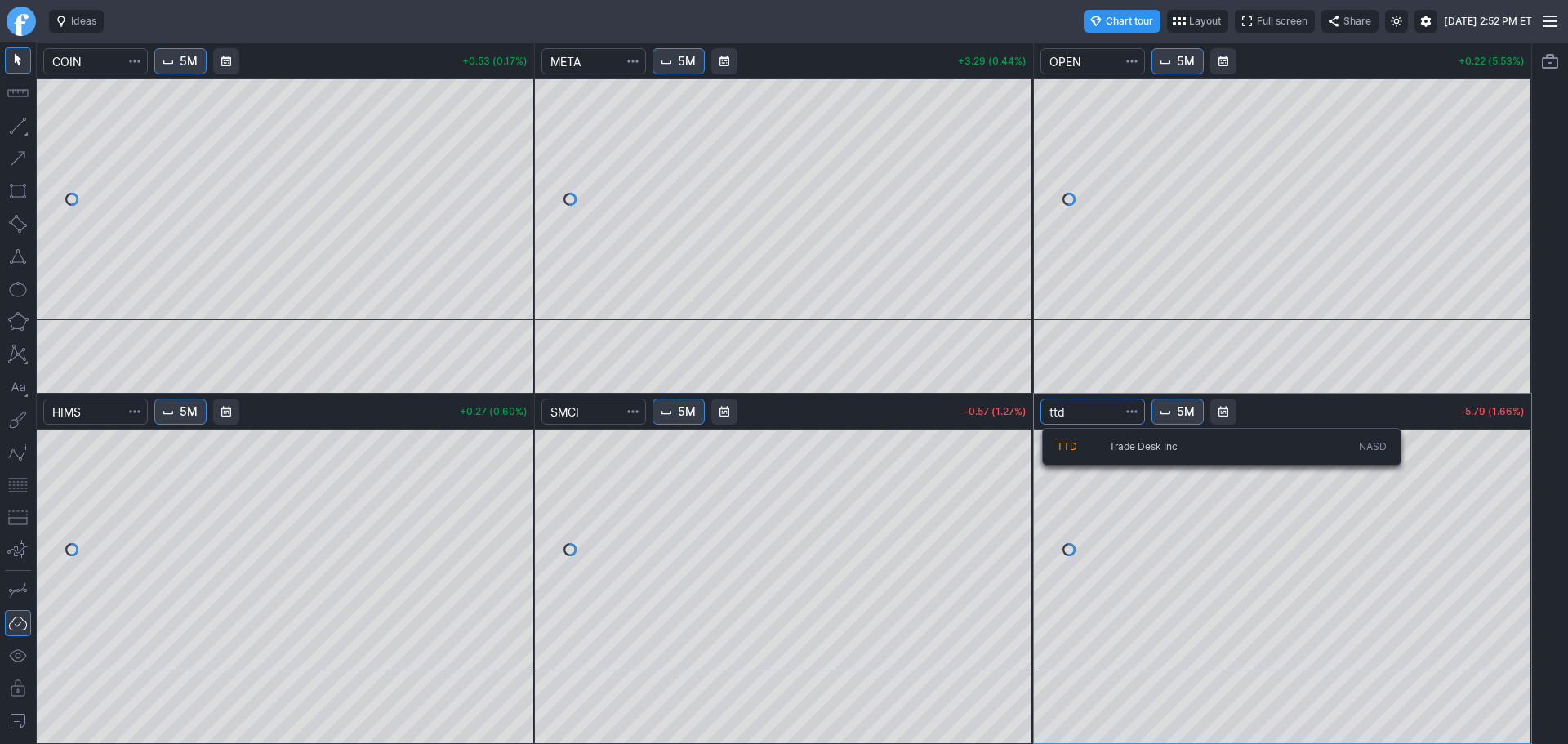
type input "ttd"
click at [1087, 440] on span "TTD" at bounding box center [1083, 447] width 53 height 14
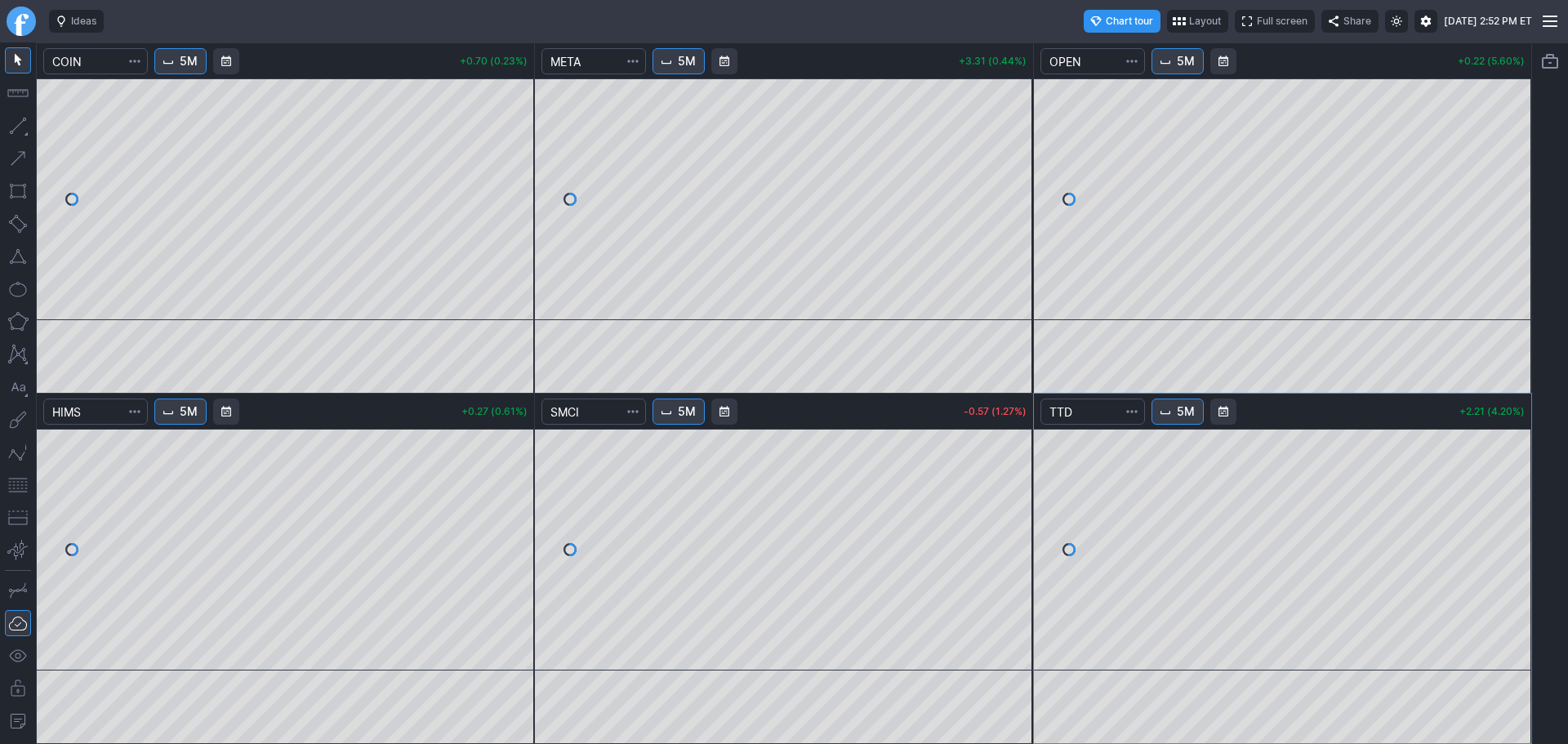
click at [31, 22] on link "Finviz.com" at bounding box center [21, 21] width 29 height 29
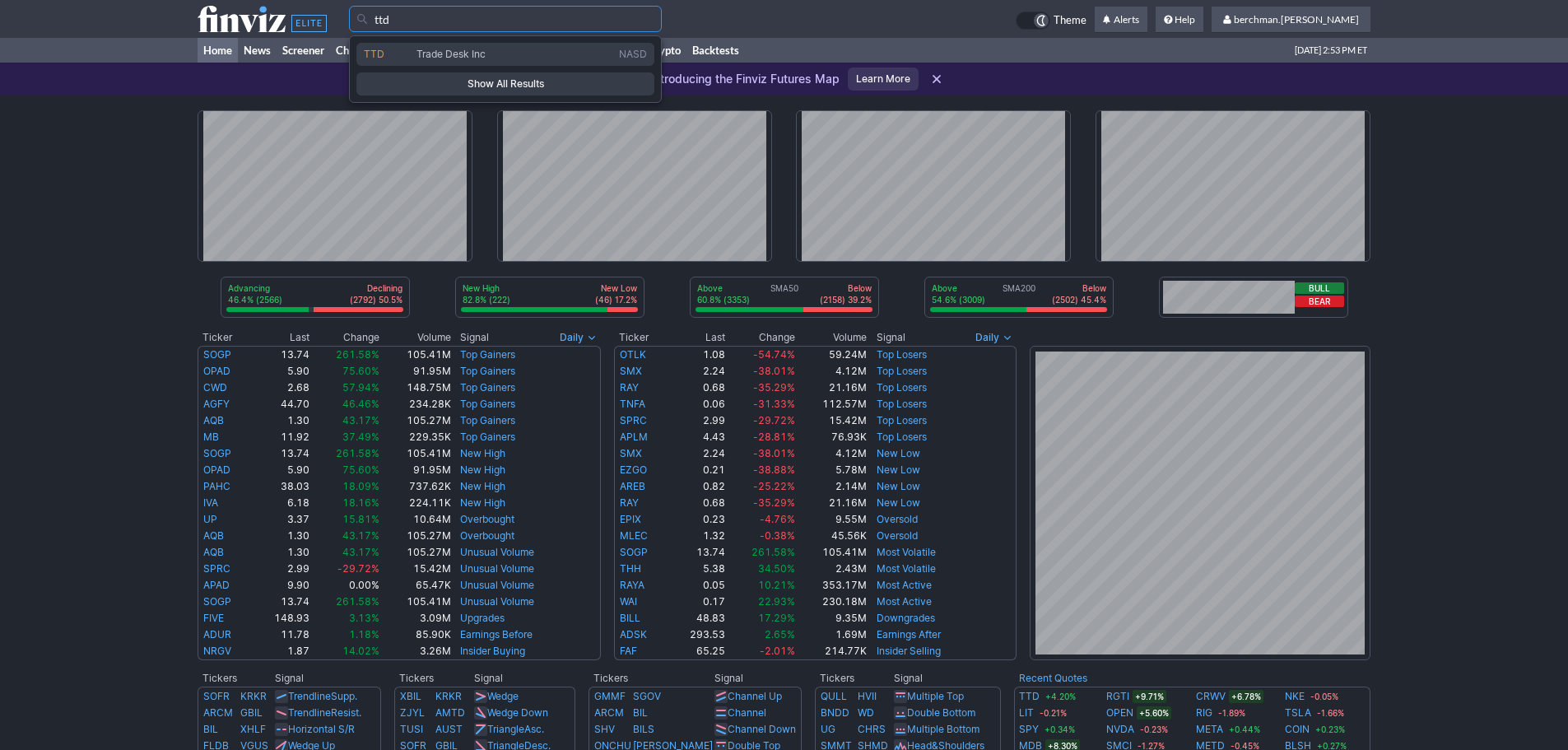
click at [499, 61] on link "TTD Trade Desk Inc NASD" at bounding box center [505, 54] width 298 height 23
type input "TTD"
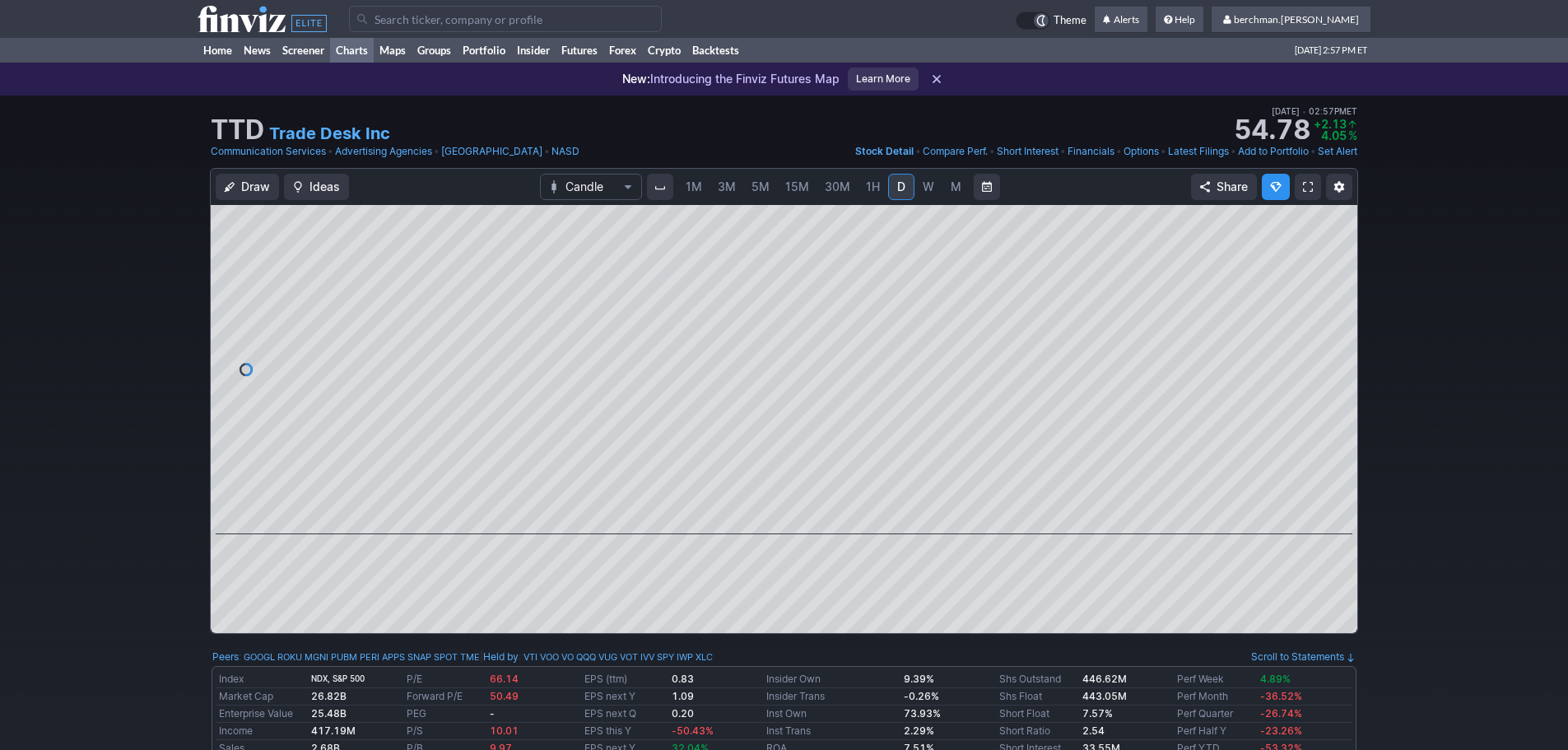
click at [357, 49] on link "Charts" at bounding box center [352, 50] width 44 height 24
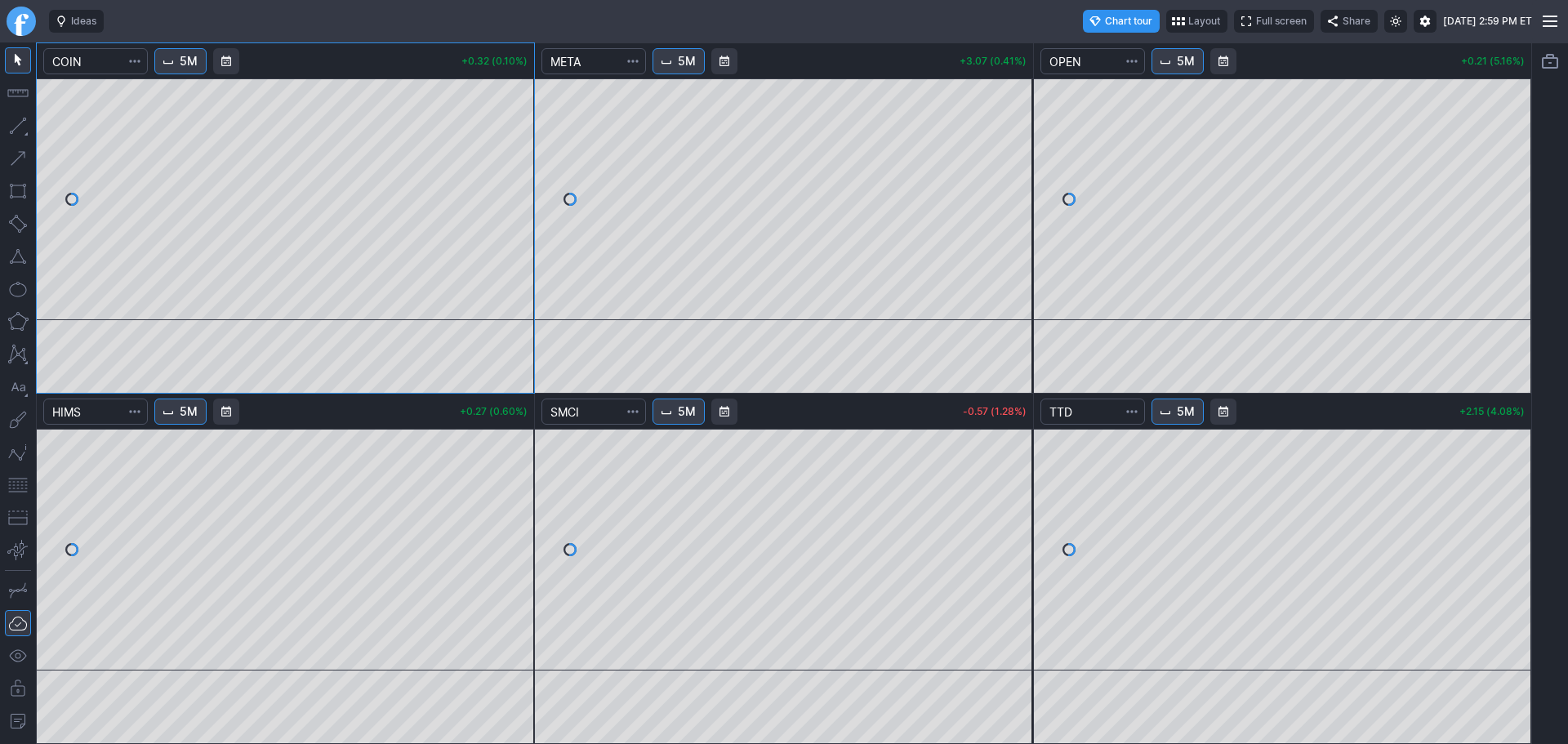
click at [13, 22] on link "Finviz.com" at bounding box center [21, 21] width 29 height 29
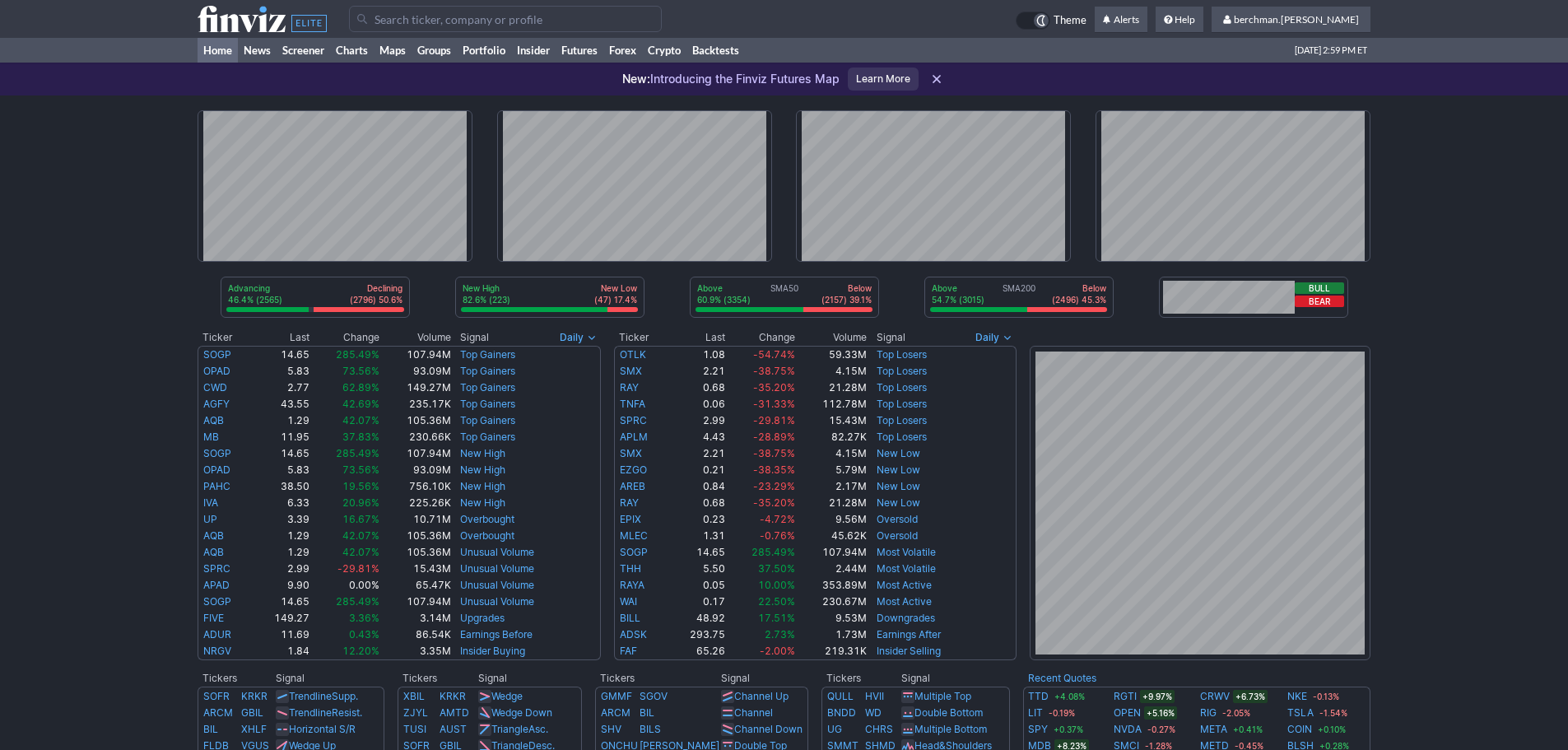
click at [576, 21] on input "Search" at bounding box center [505, 18] width 313 height 26
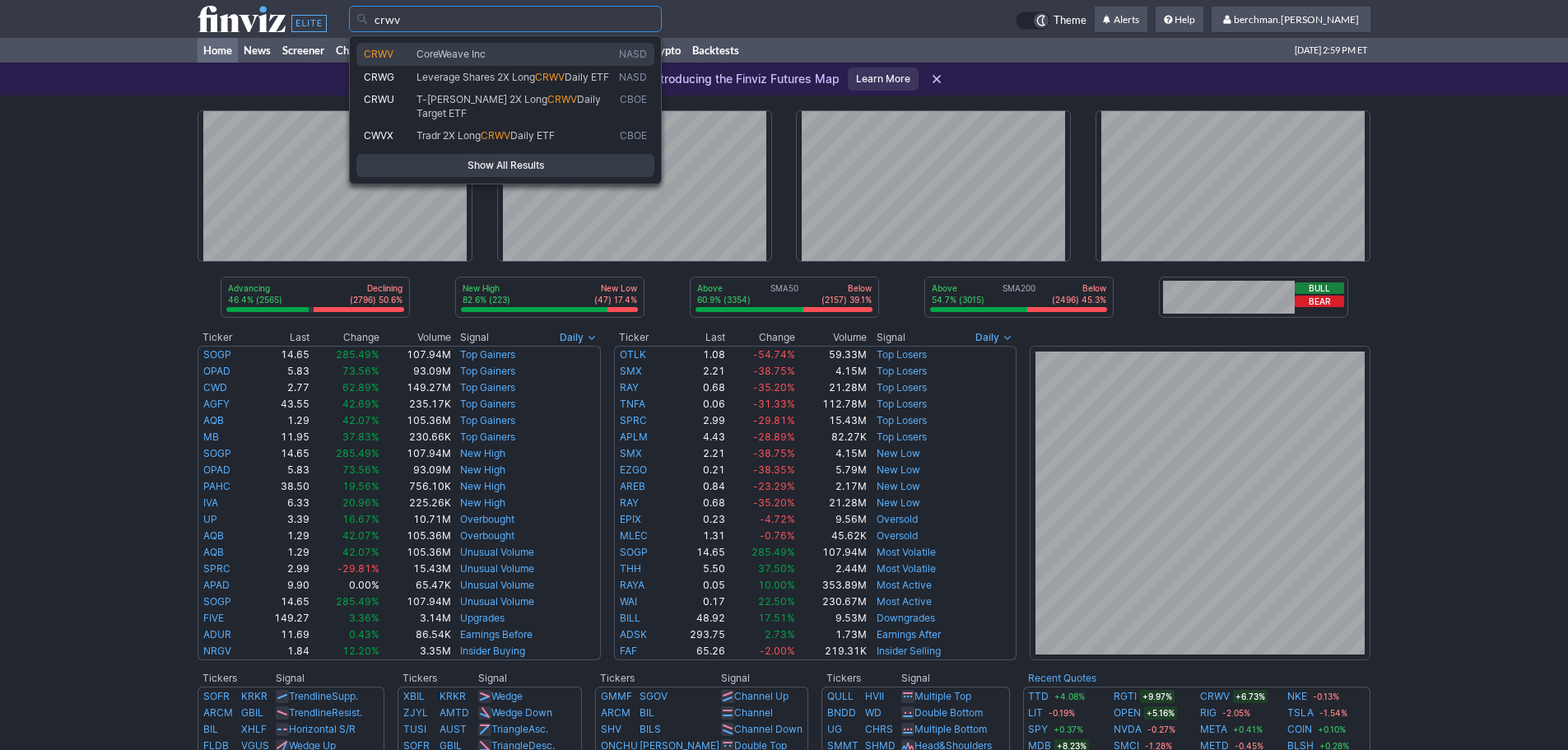
click at [545, 61] on link "CRWV CoreWeave Inc NASD" at bounding box center [505, 54] width 298 height 23
type input "CRWV"
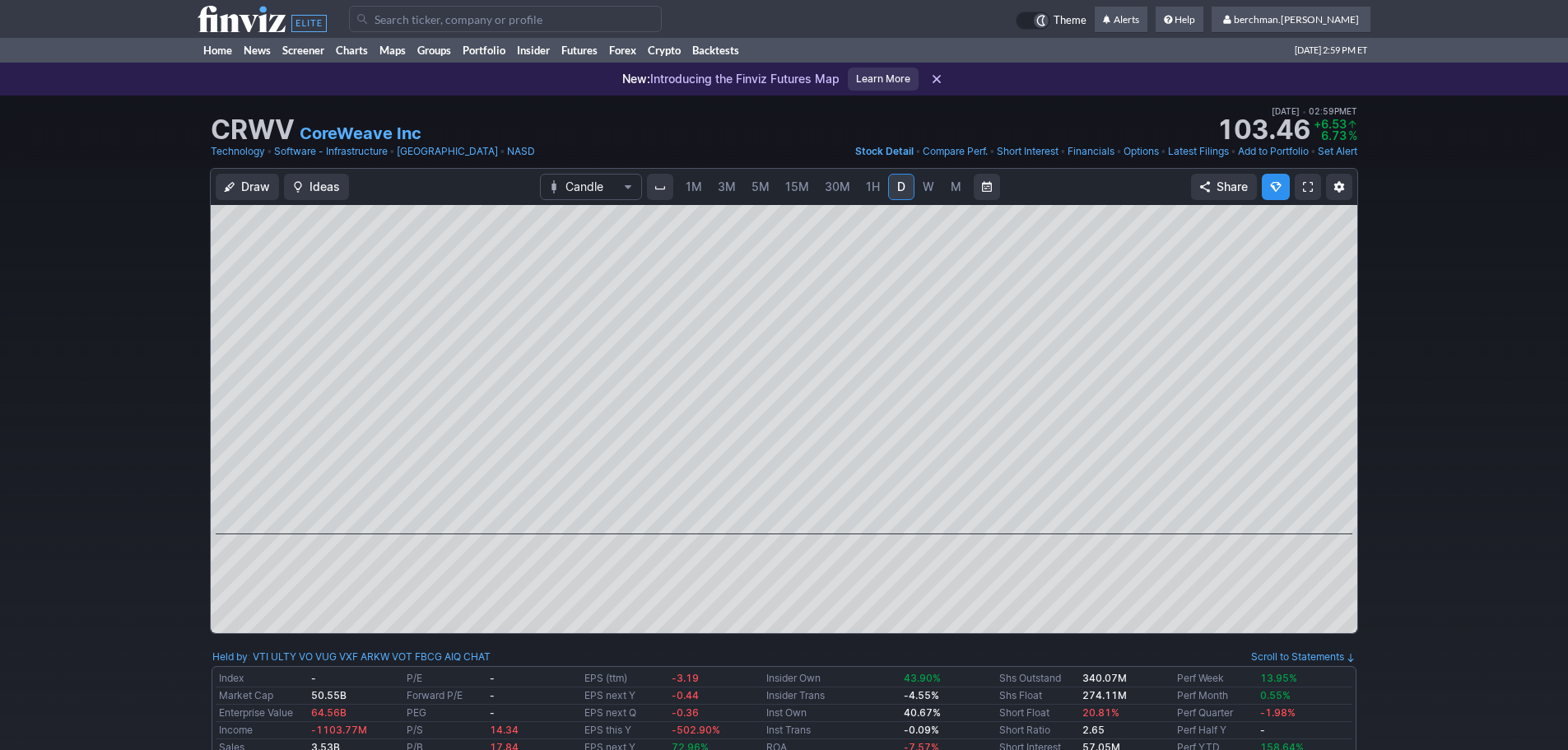
click at [755, 185] on span "5M" at bounding box center [760, 187] width 18 height 14
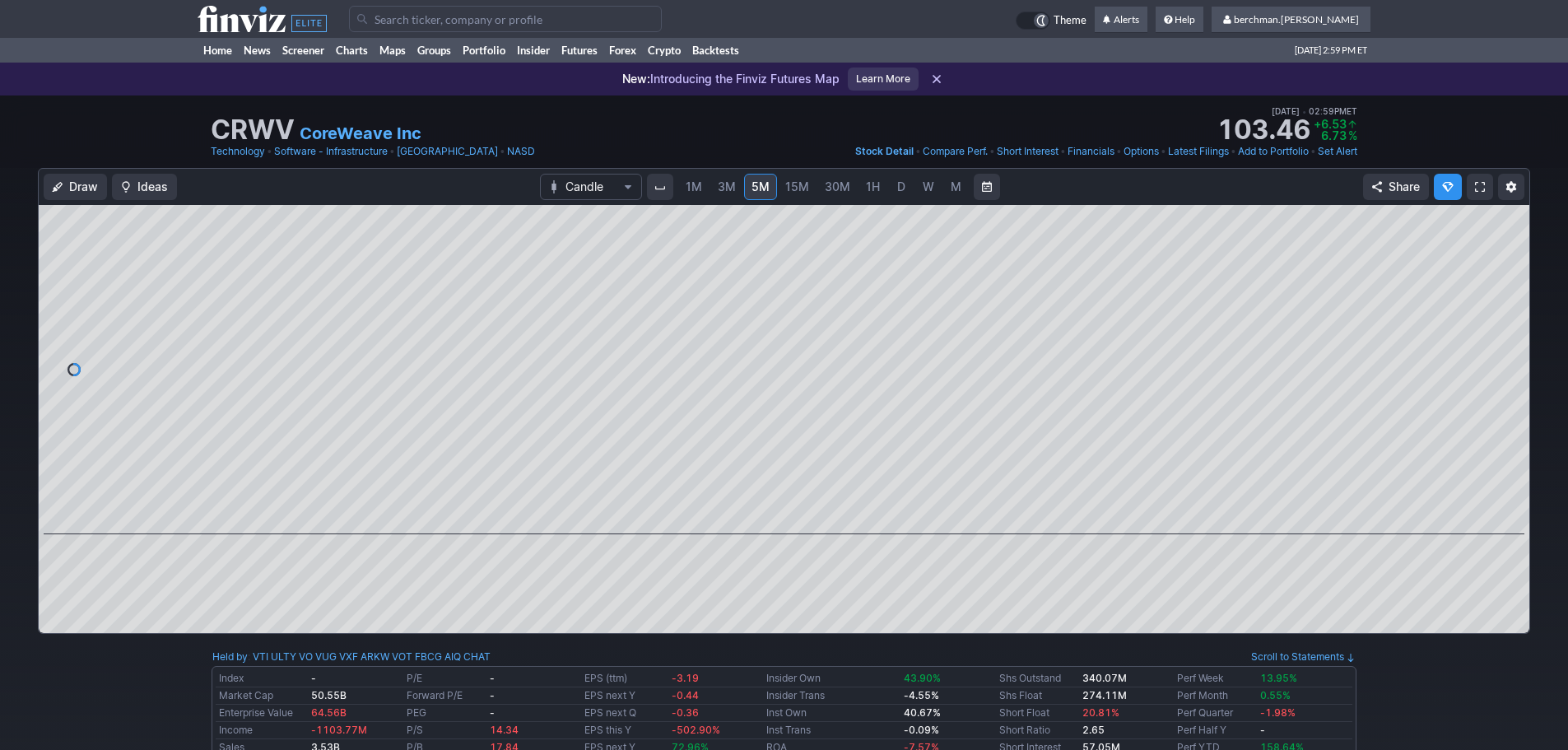
click at [889, 182] on link "D" at bounding box center [901, 187] width 26 height 26
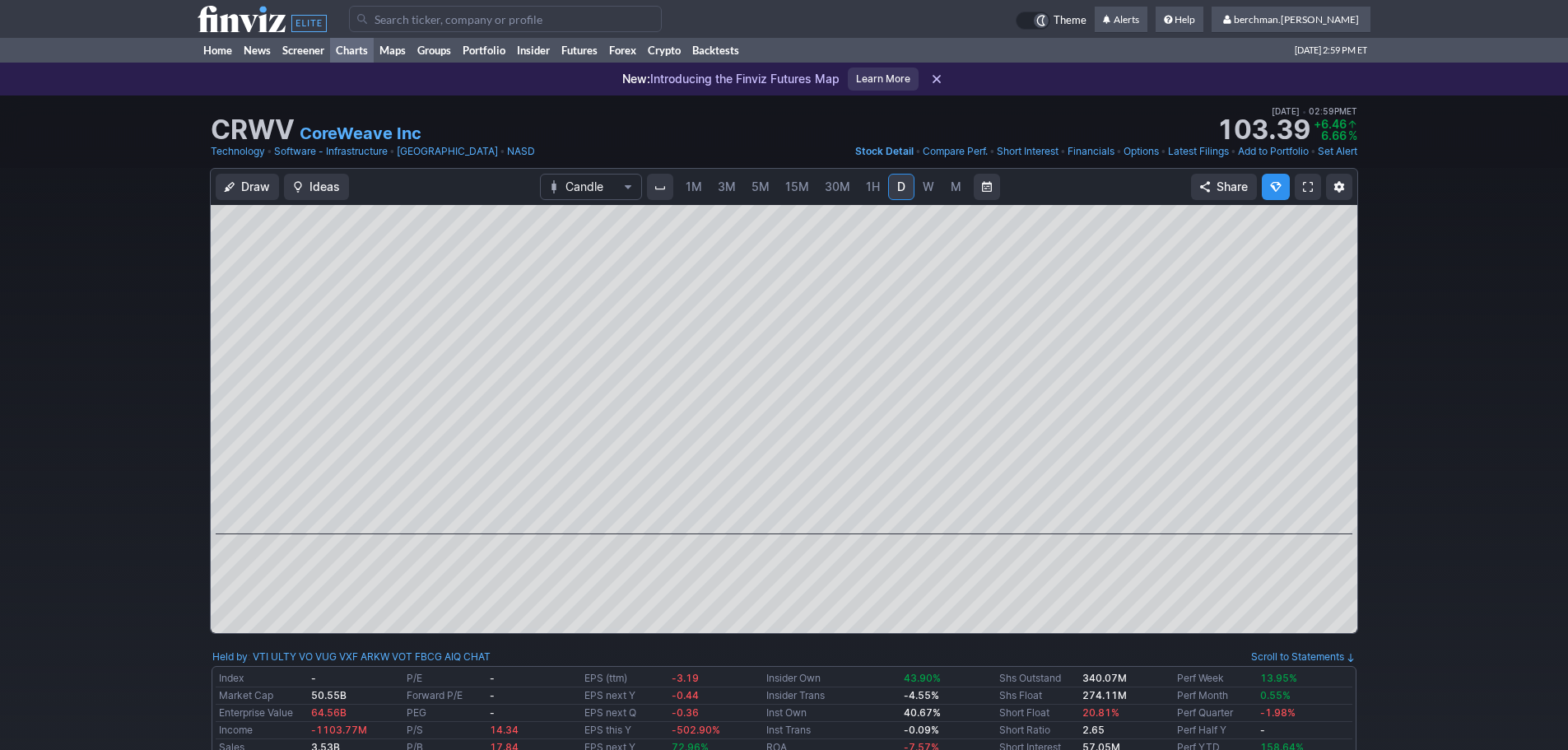
click at [355, 45] on link "Charts" at bounding box center [352, 50] width 44 height 24
